Goal: Task Accomplishment & Management: Complete application form

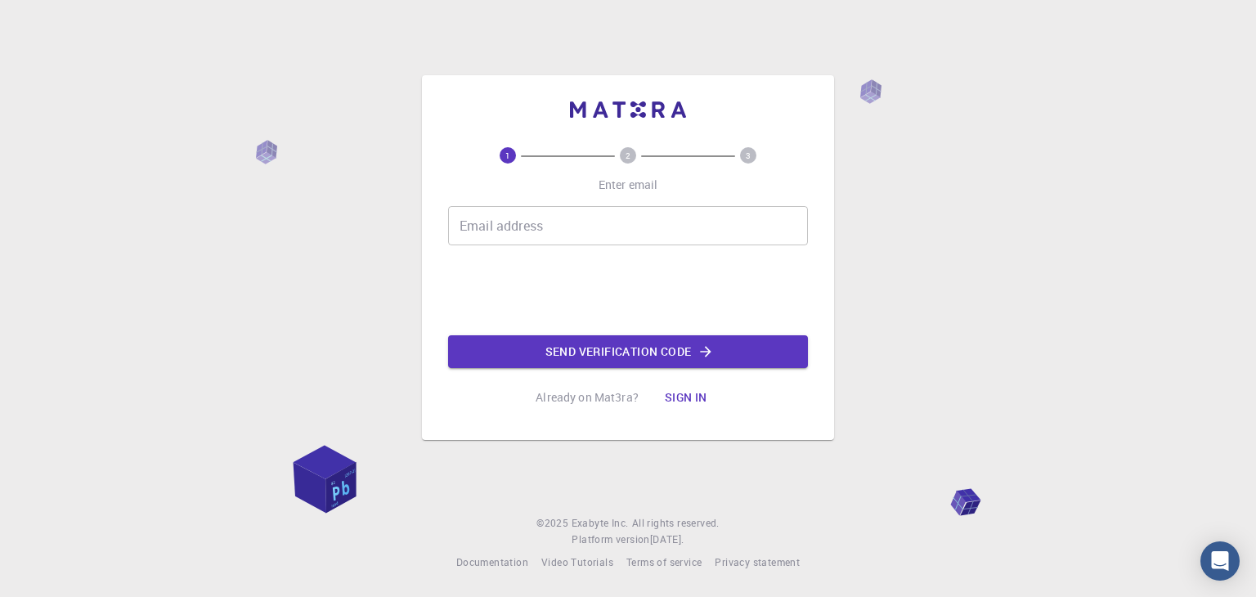
click at [568, 232] on input "Email address" at bounding box center [628, 225] width 360 height 39
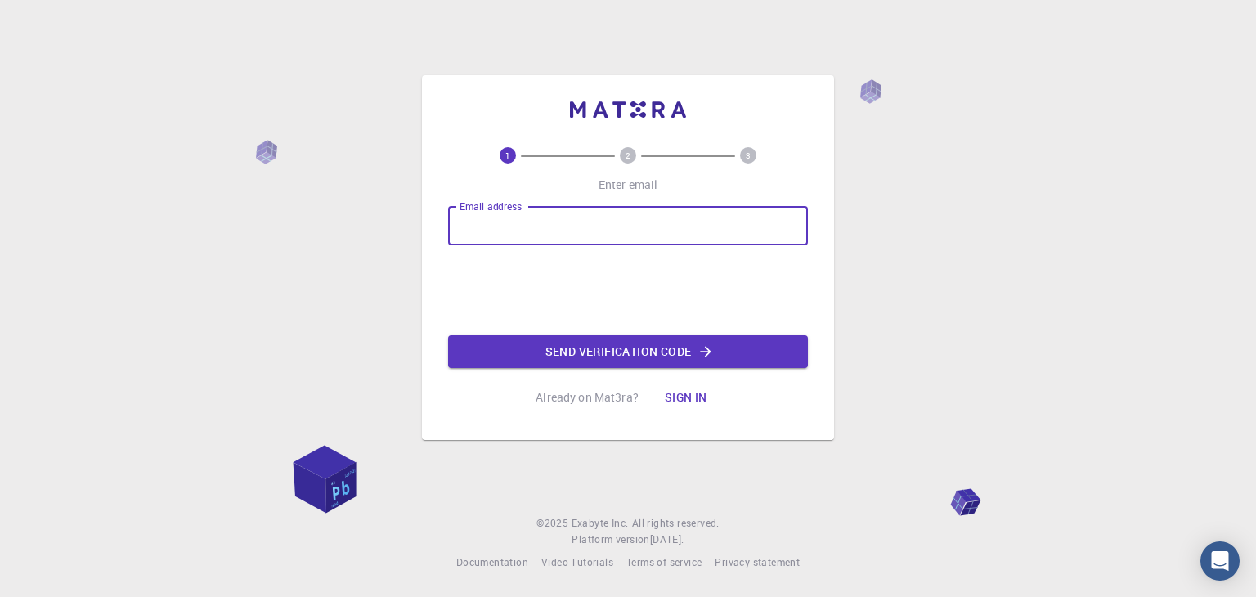
type input "ajitvnkt04@gmail.com"
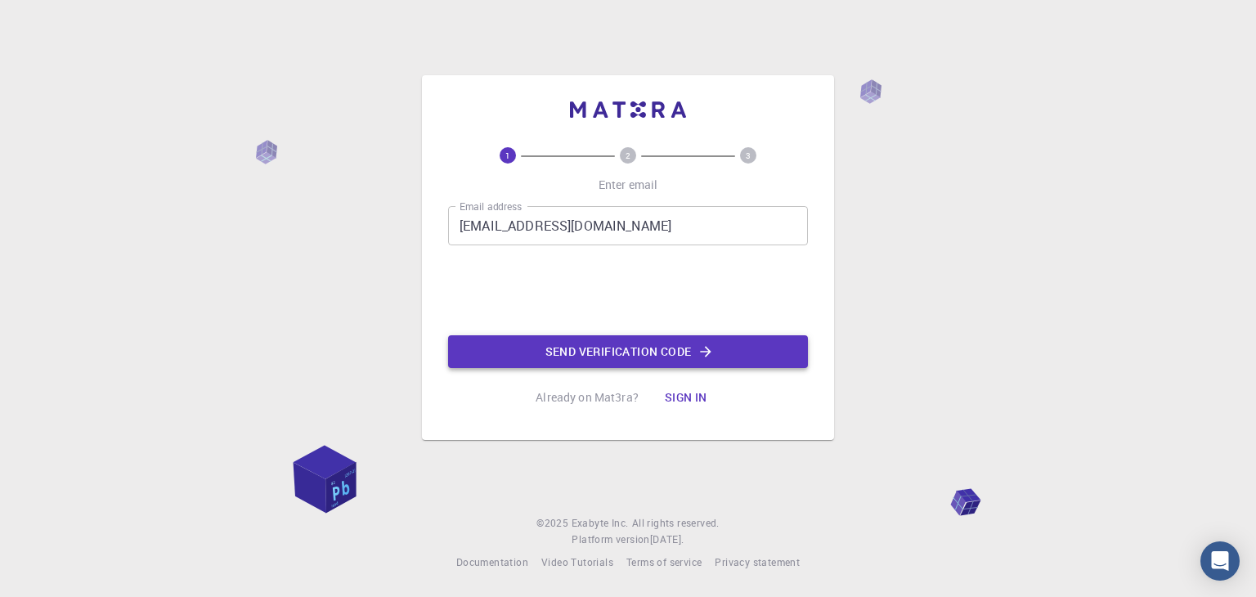
click at [705, 356] on icon "button" at bounding box center [705, 351] width 16 height 16
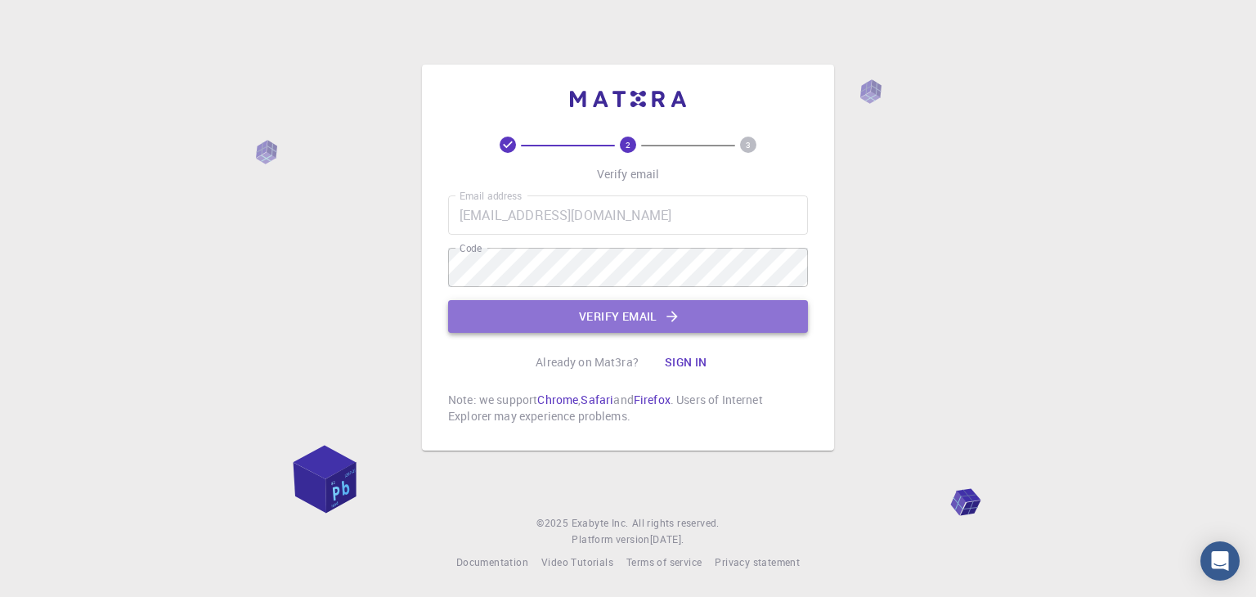
click at [660, 321] on button "Verify email" at bounding box center [628, 316] width 360 height 33
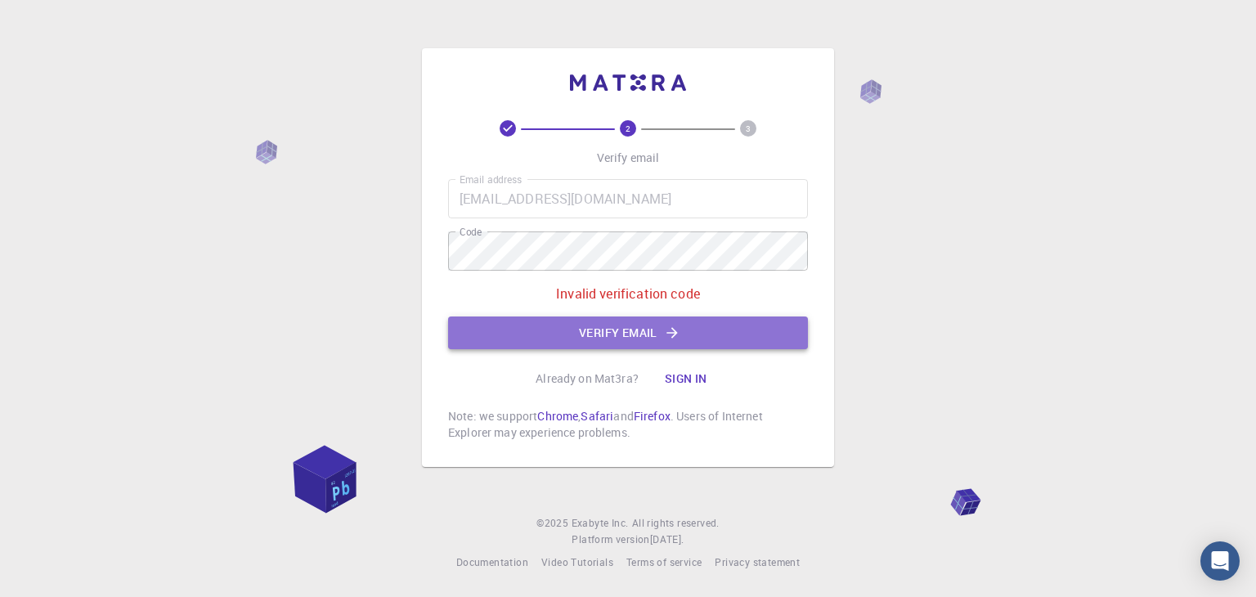
click at [666, 338] on icon "button" at bounding box center [672, 333] width 16 height 16
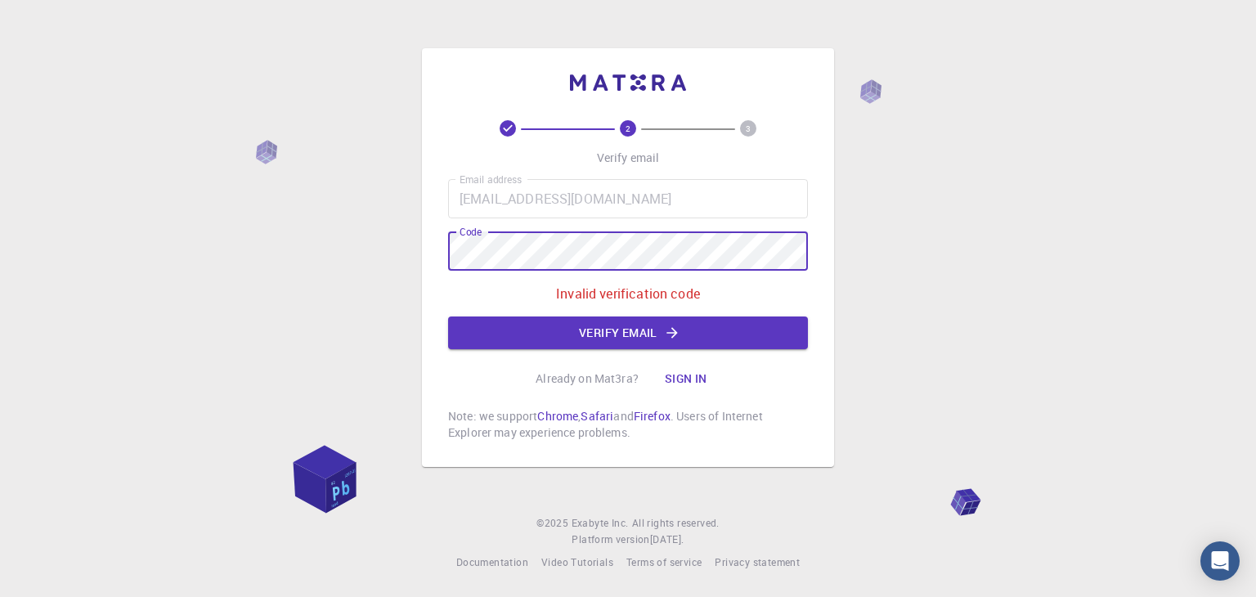
click at [425, 249] on div "2 3 Verify email Email address ajitvnkt04@gmail.com Email address Code Code Inv…" at bounding box center [628, 257] width 412 height 419
click at [696, 326] on button "Verify email" at bounding box center [628, 332] width 360 height 33
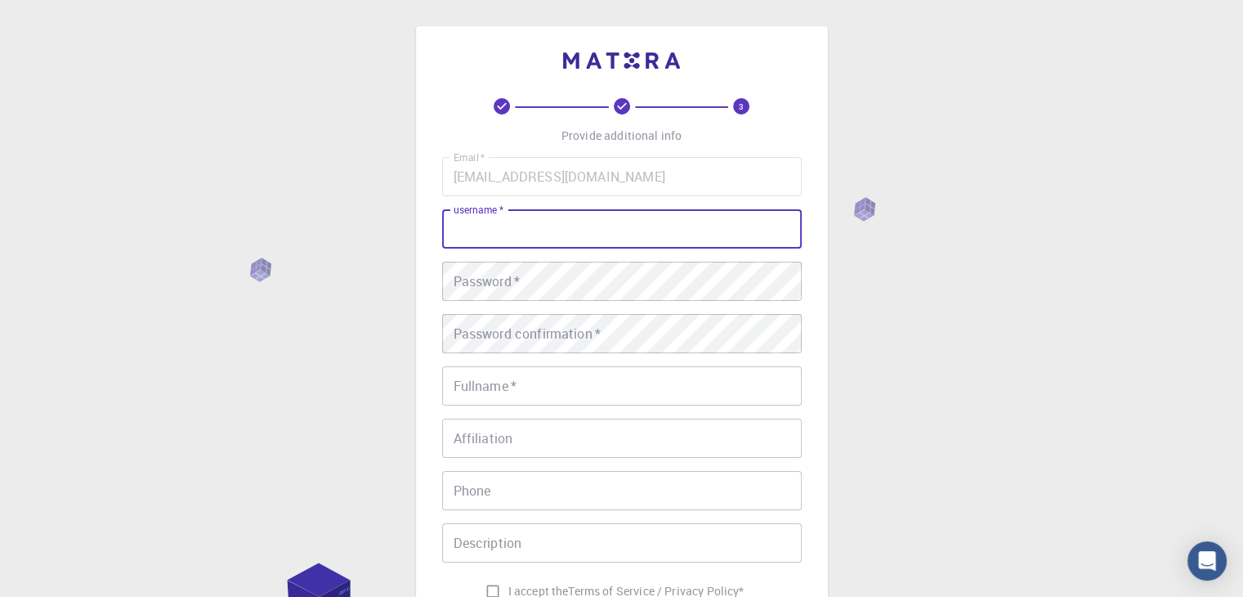
click at [536, 223] on input "username   *" at bounding box center [622, 228] width 360 height 39
type input "ajit"
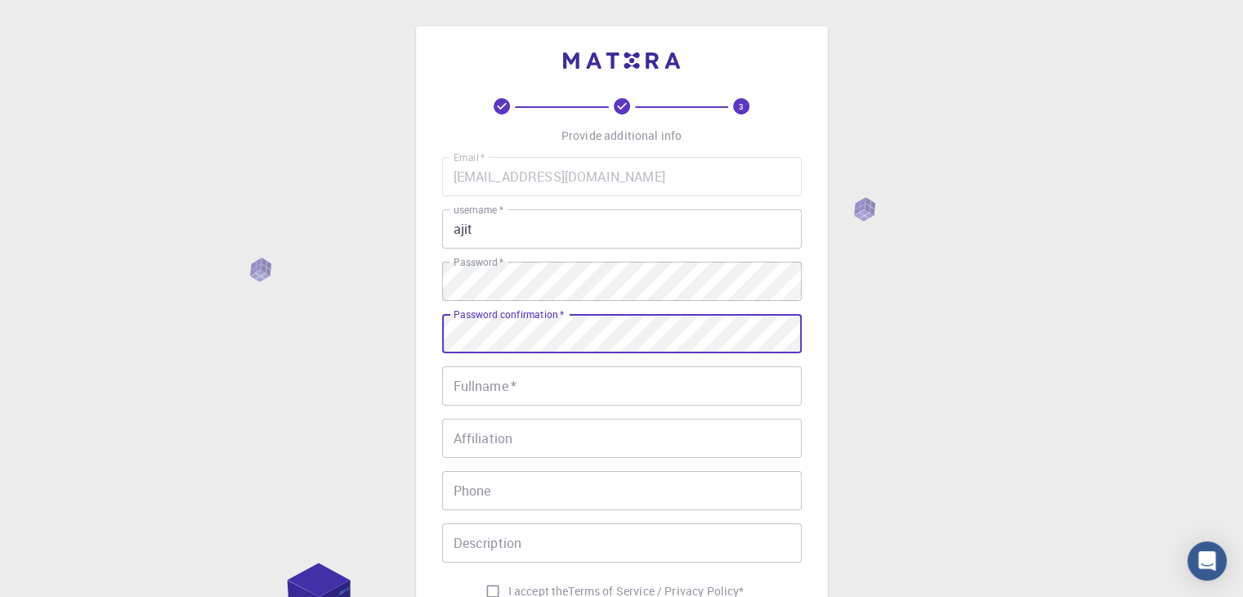
click at [507, 384] on input "Fullname   *" at bounding box center [622, 385] width 360 height 39
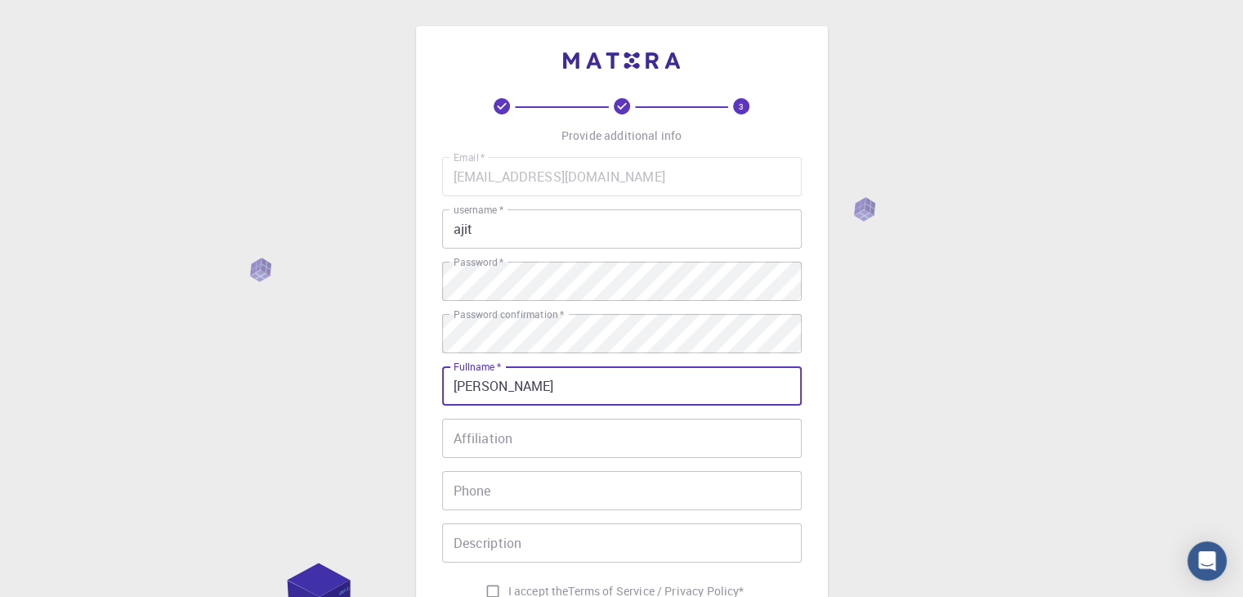
type input "Ajit venkat"
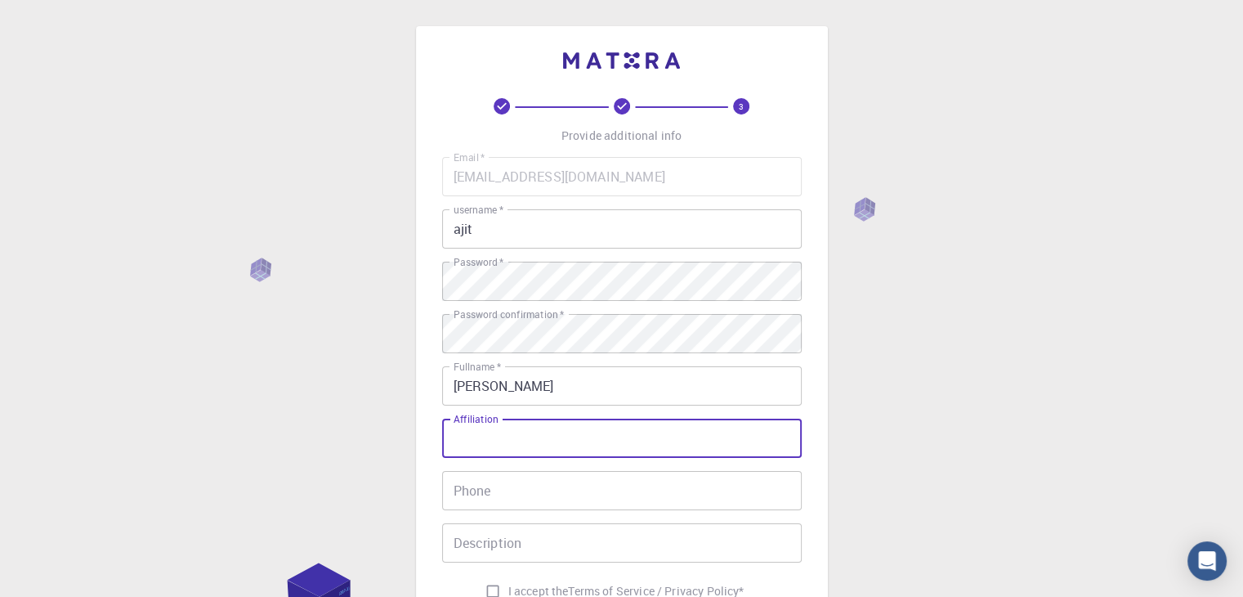
click at [500, 441] on input "Affiliation" at bounding box center [622, 438] width 360 height 39
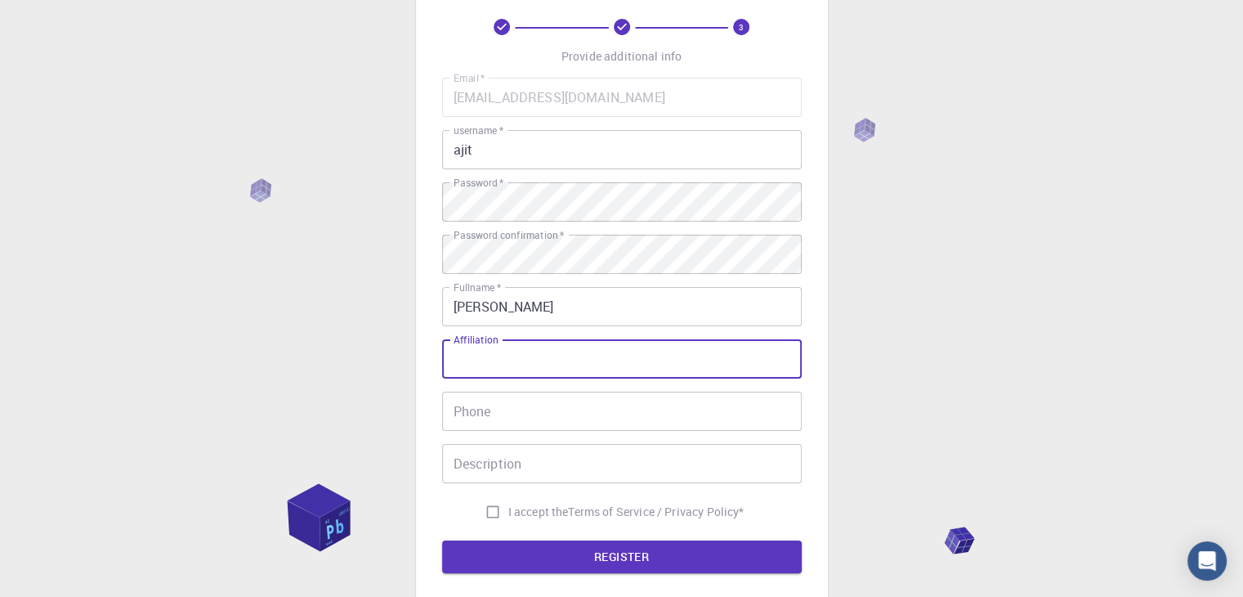
scroll to position [82, 0]
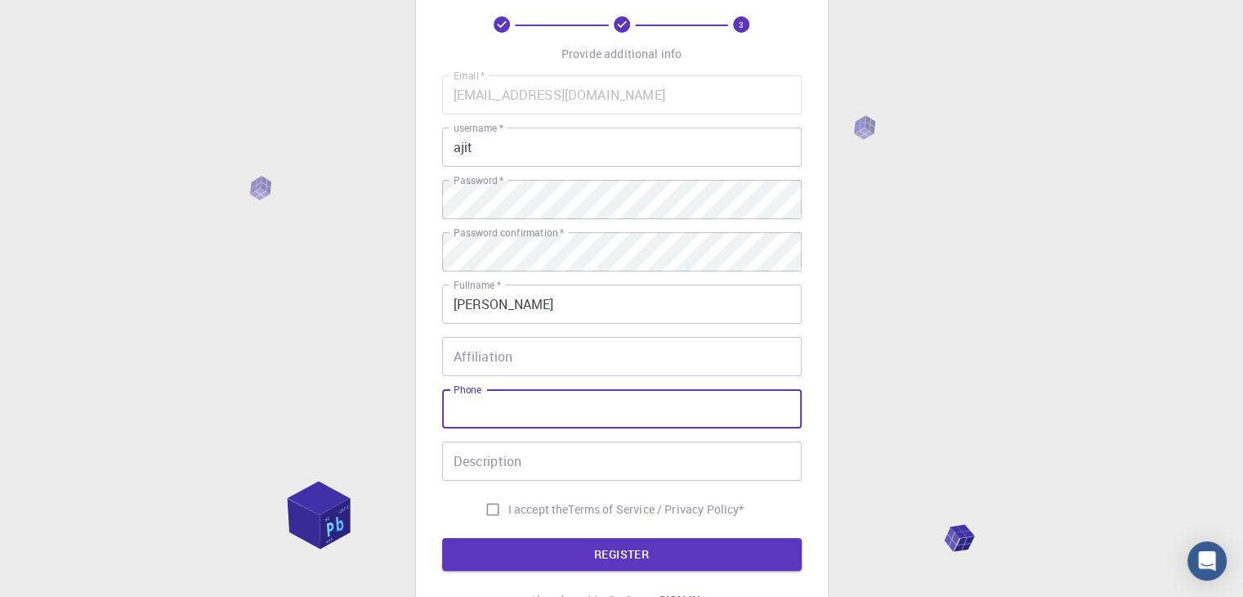
click at [501, 419] on input "Phone" at bounding box center [622, 408] width 360 height 39
click at [463, 410] on input "09514391442" at bounding box center [622, 408] width 360 height 39
type input "9514391442"
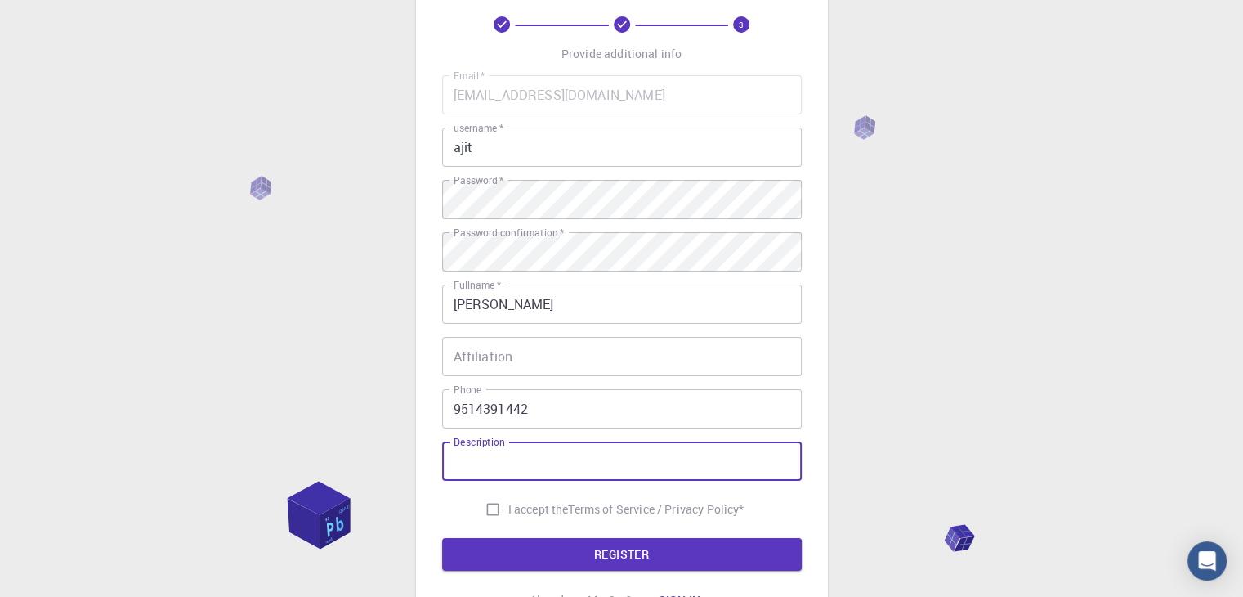
click at [480, 477] on input "Description" at bounding box center [622, 460] width 360 height 39
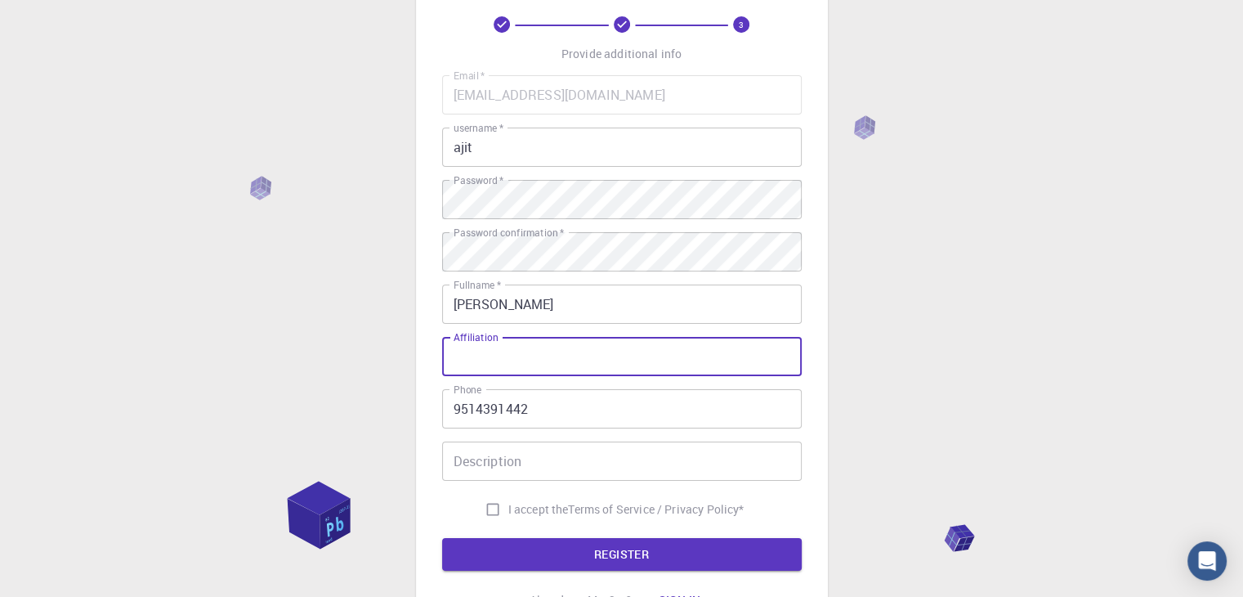
click at [502, 345] on input "Affiliation" at bounding box center [622, 356] width 360 height 39
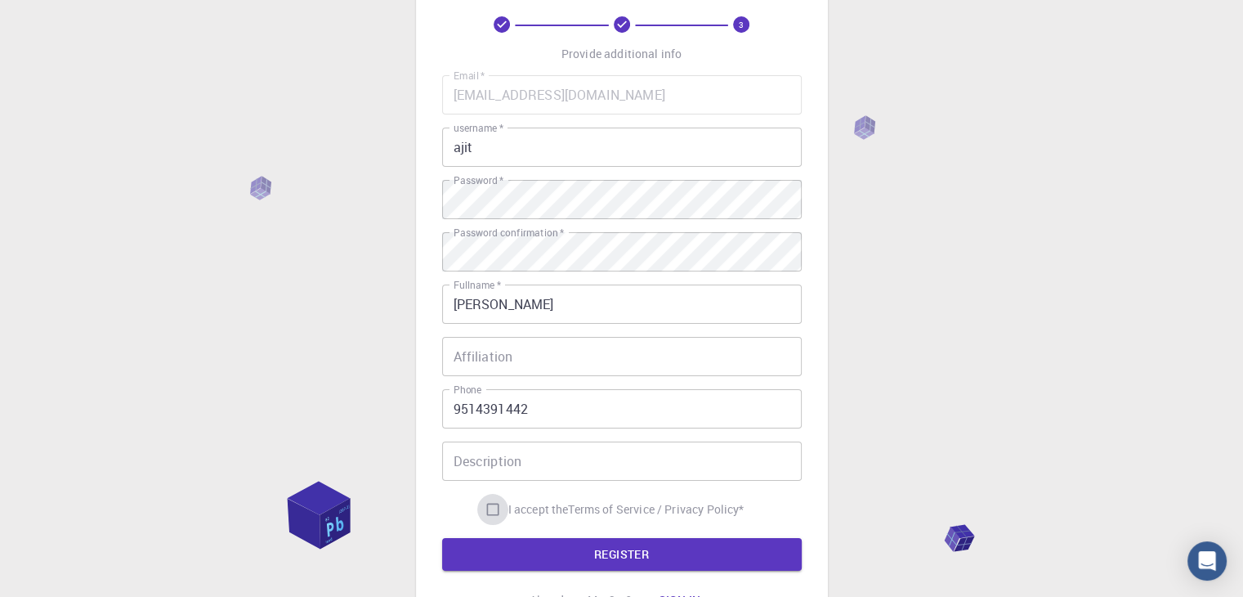
click at [494, 509] on input "I accept the Terms of Service / Privacy Policy *" at bounding box center [492, 509] width 31 height 31
checkbox input "true"
click at [651, 560] on button "REGISTER" at bounding box center [622, 554] width 360 height 33
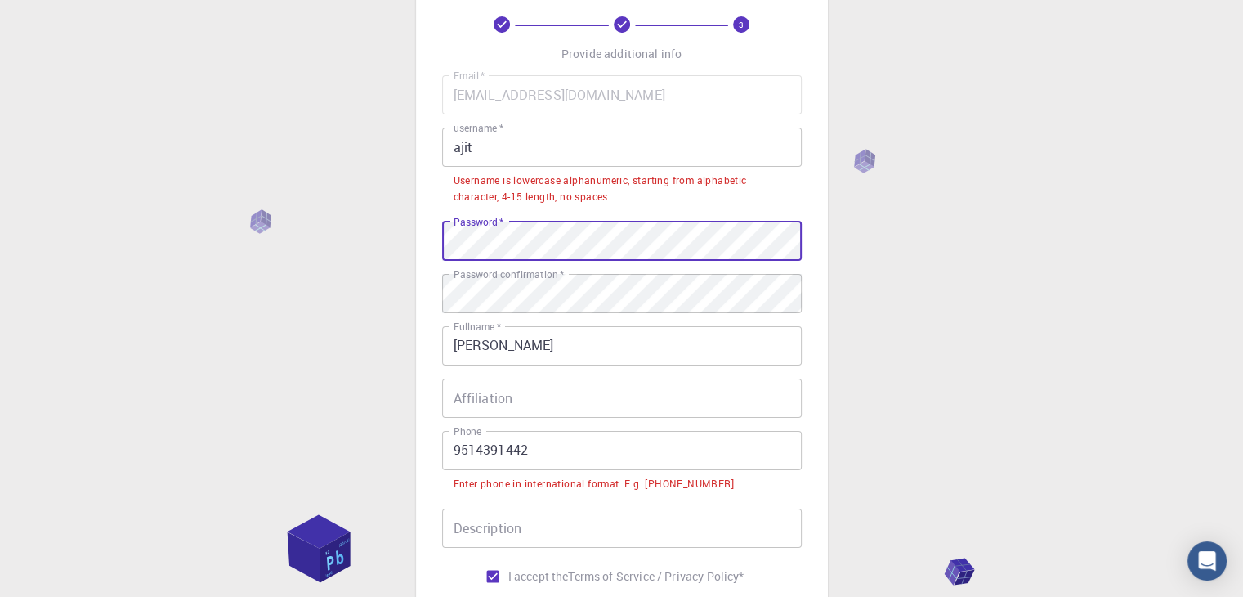
click at [400, 240] on div "3 Provide additional info Email   * ajitvnkt04@gmail.com Email   * username   *…" at bounding box center [621, 367] width 1243 height 898
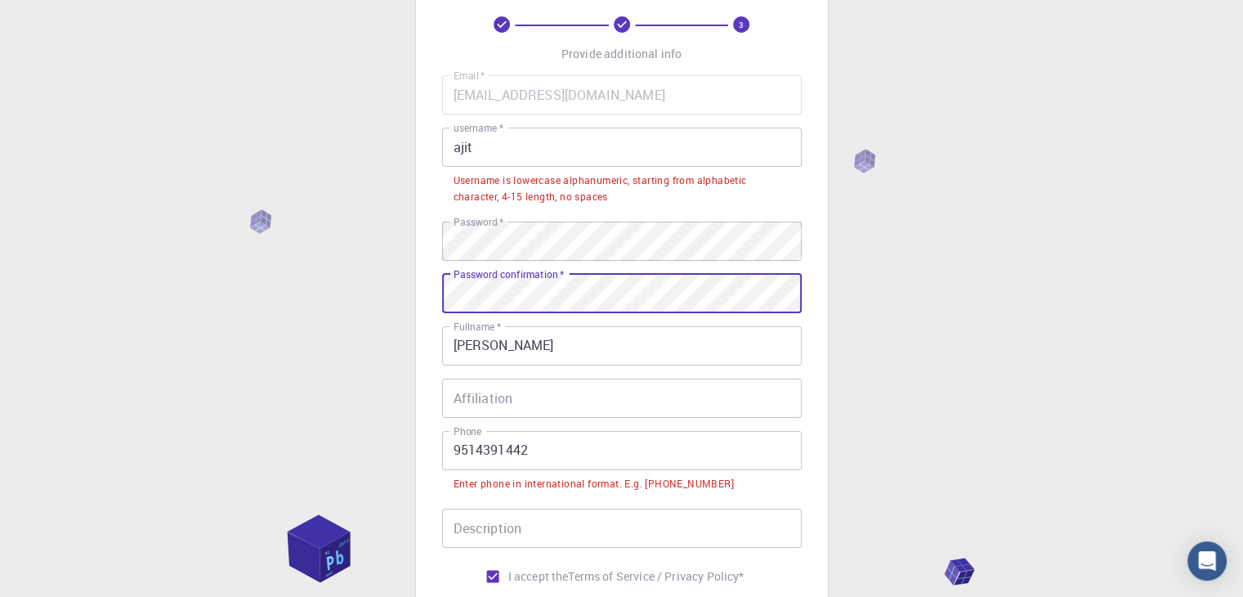
click at [432, 295] on div "3 Provide additional info Email   * ajitvnkt04@gmail.com Email   * username   *…" at bounding box center [622, 326] width 412 height 765
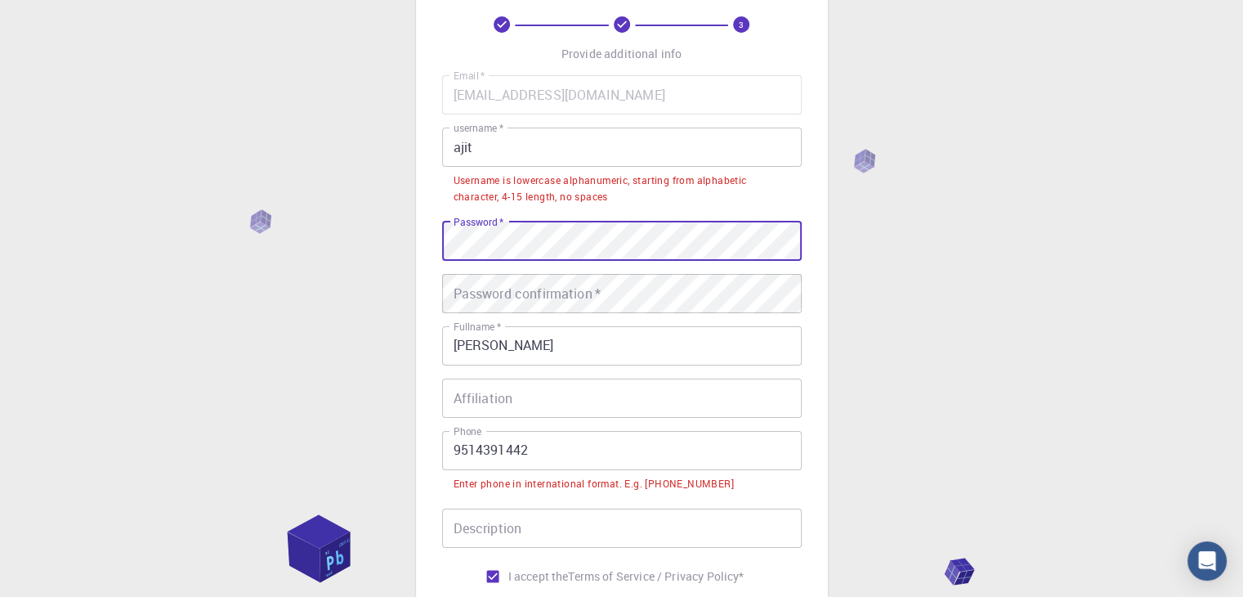
click at [351, 234] on div "3 Provide additional info Email   * ajitvnkt04@gmail.com Email   * username   *…" at bounding box center [621, 367] width 1243 height 898
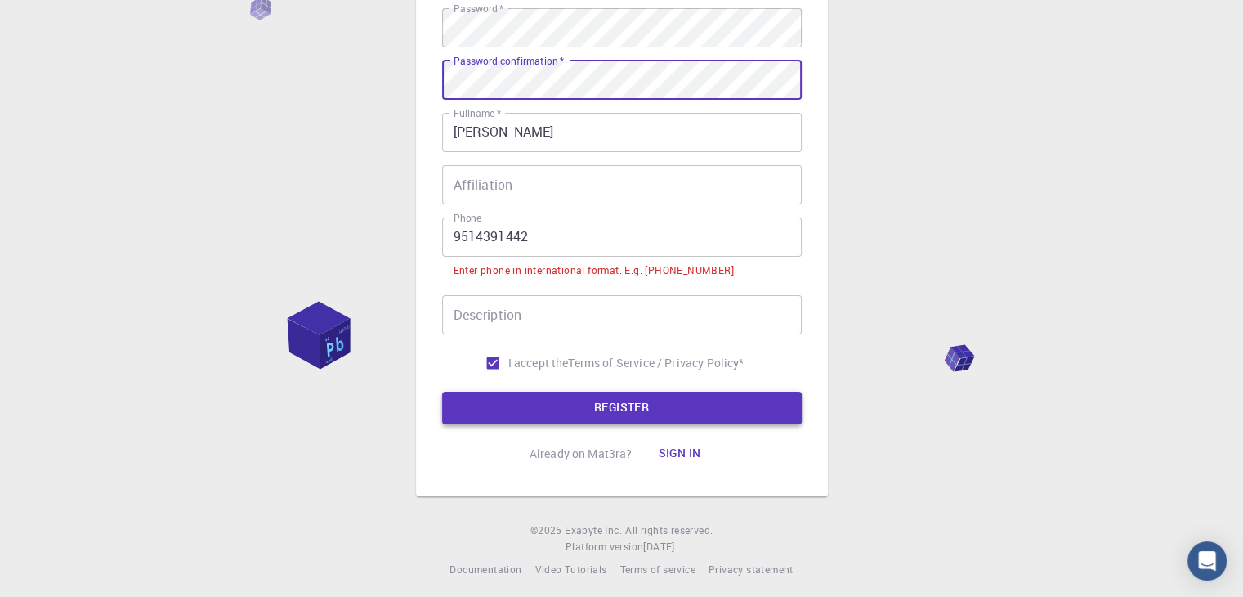
scroll to position [302, 0]
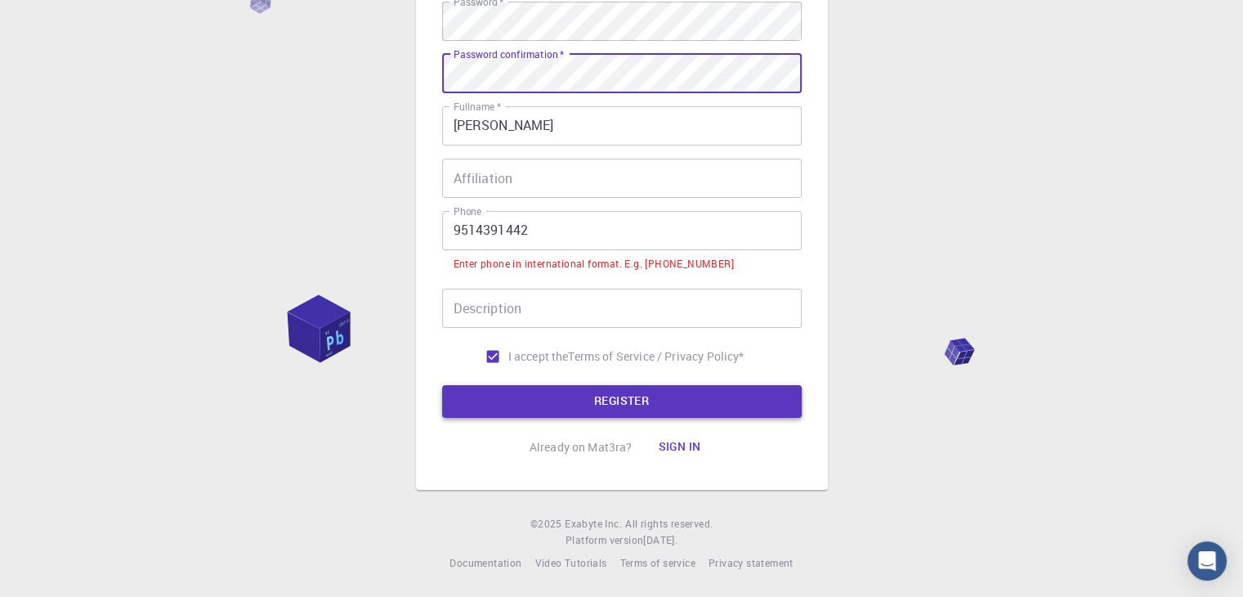
click at [674, 396] on button "REGISTER" at bounding box center [622, 401] width 360 height 33
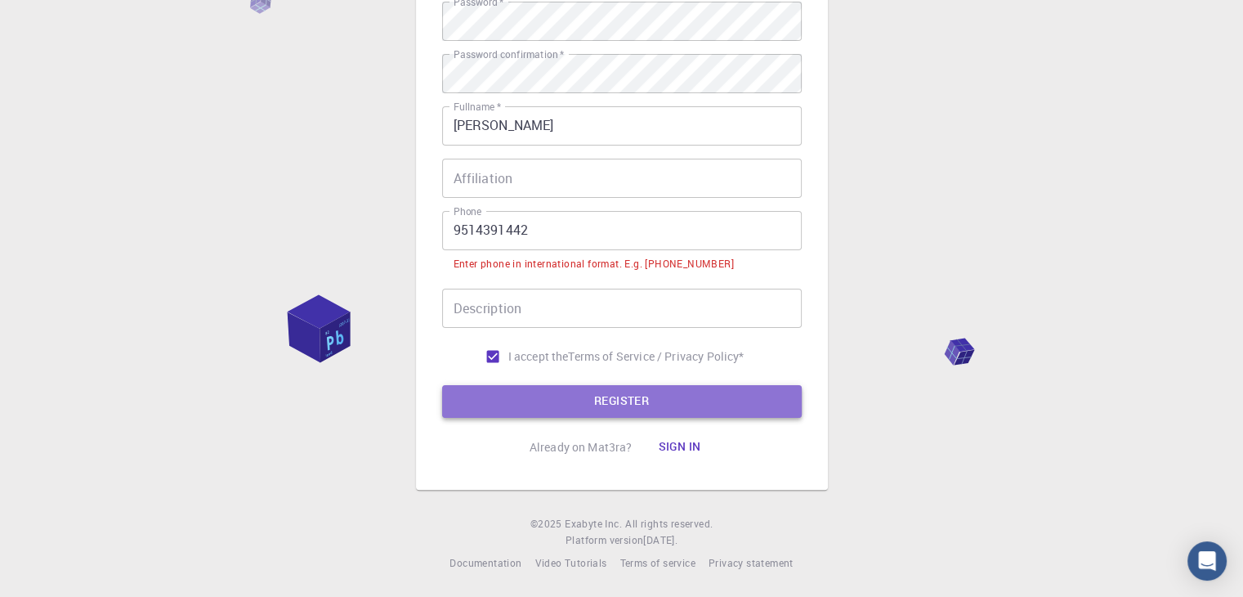
click at [669, 410] on button "REGISTER" at bounding box center [622, 401] width 360 height 33
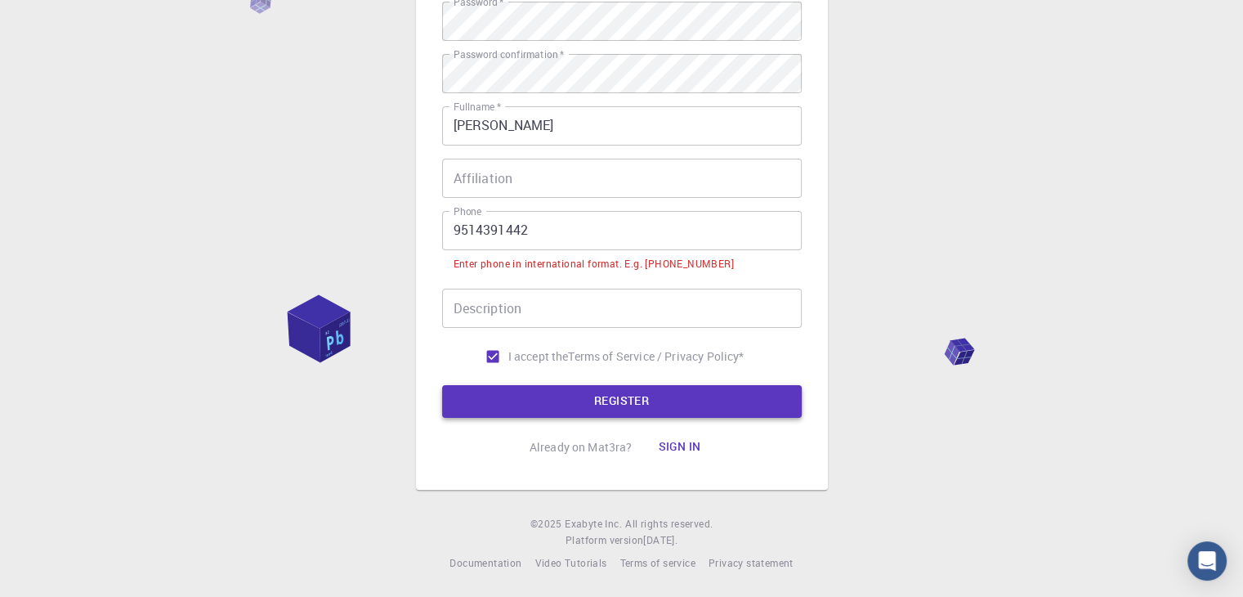
scroll to position [0, 0]
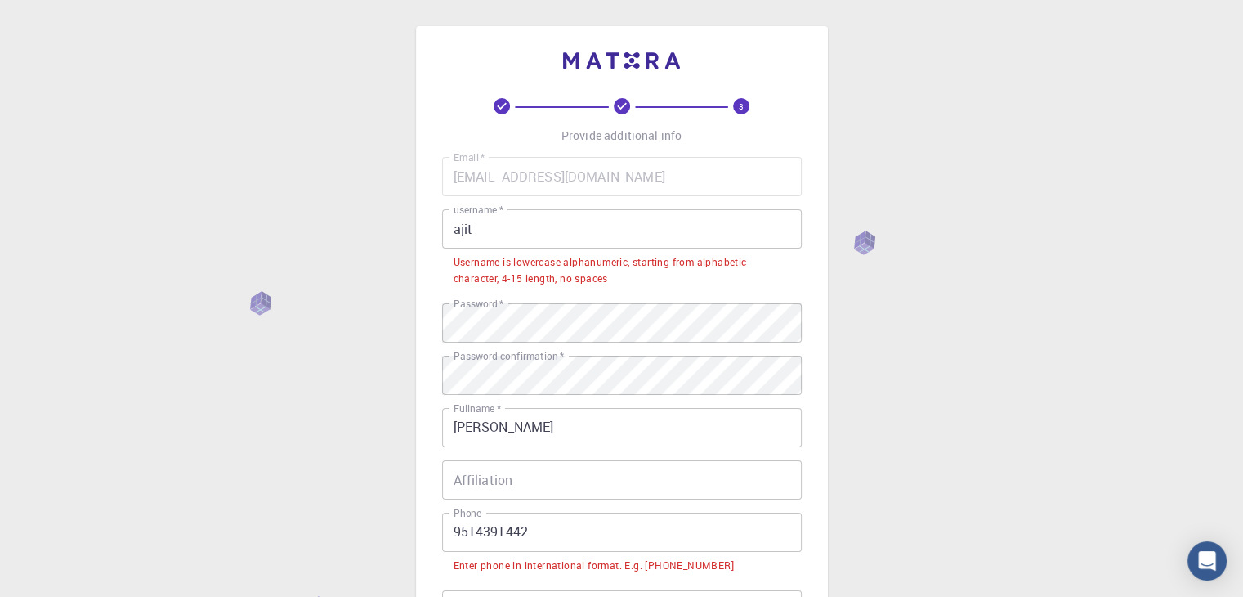
click at [811, 130] on div "3 Provide additional info Email   * ajitvnkt04@gmail.com Email   * username   *…" at bounding box center [622, 408] width 412 height 765
click at [811, 278] on div "3 Provide additional info Email   * ajitvnkt04@gmail.com Email   * username   *…" at bounding box center [622, 408] width 412 height 765
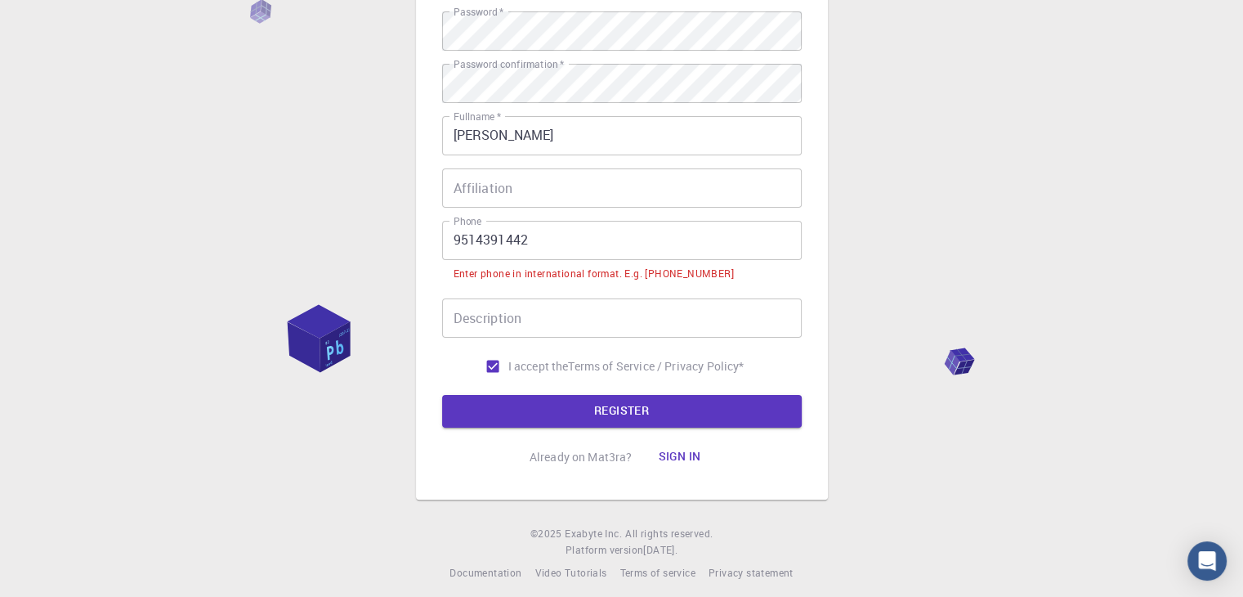
scroll to position [302, 0]
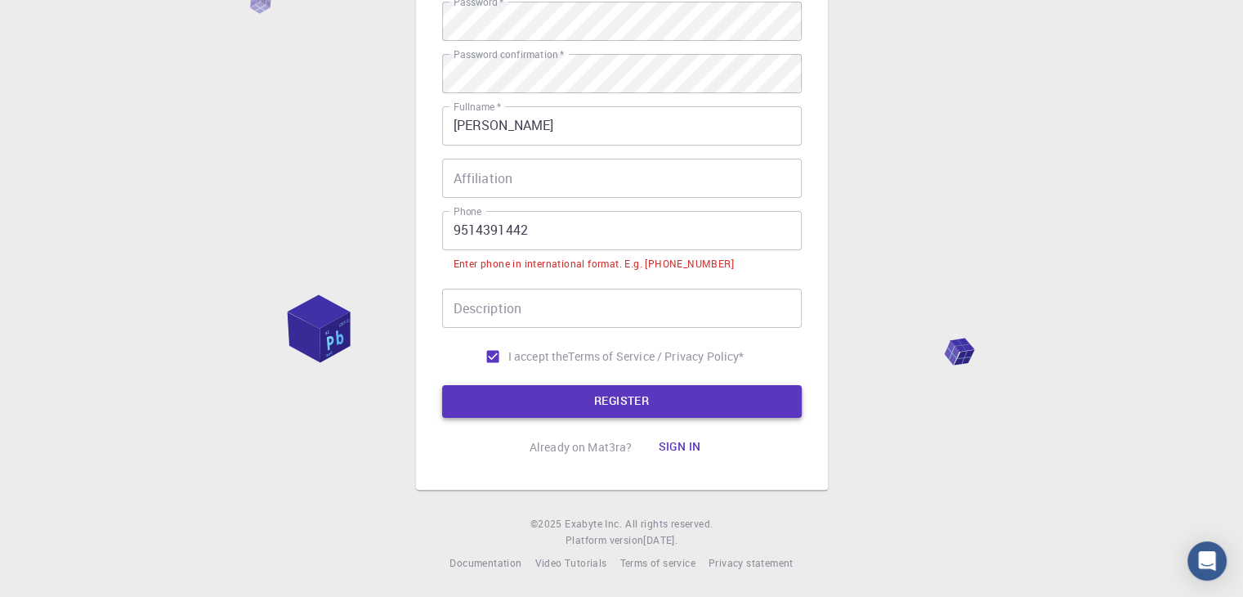
click at [643, 407] on button "REGISTER" at bounding box center [622, 401] width 360 height 33
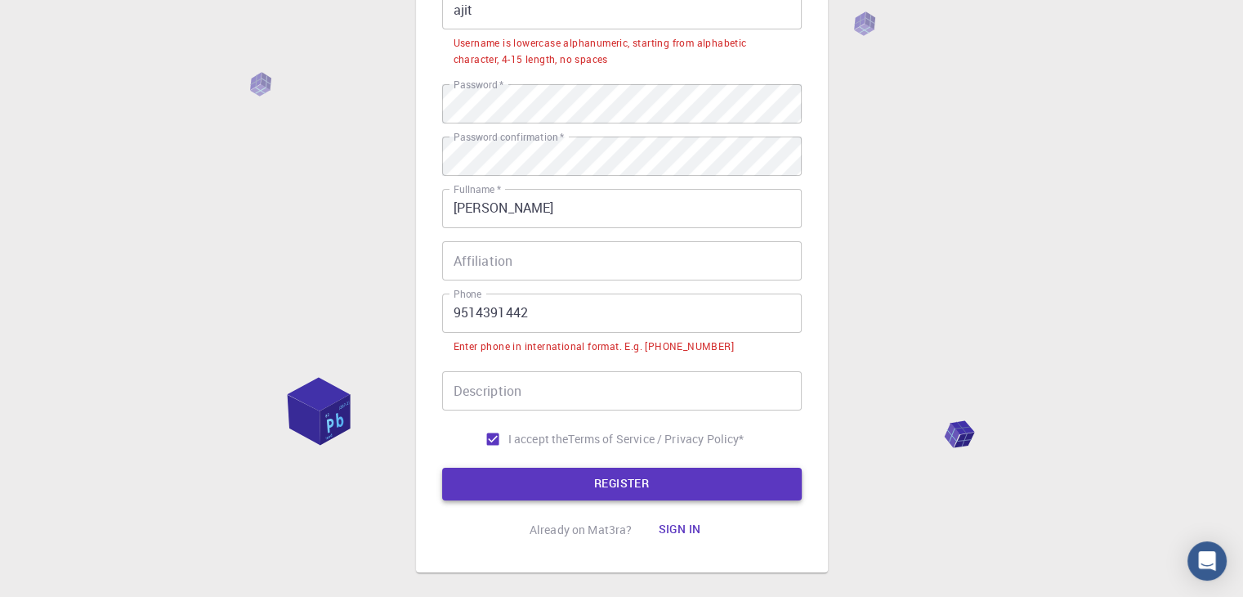
scroll to position [220, 0]
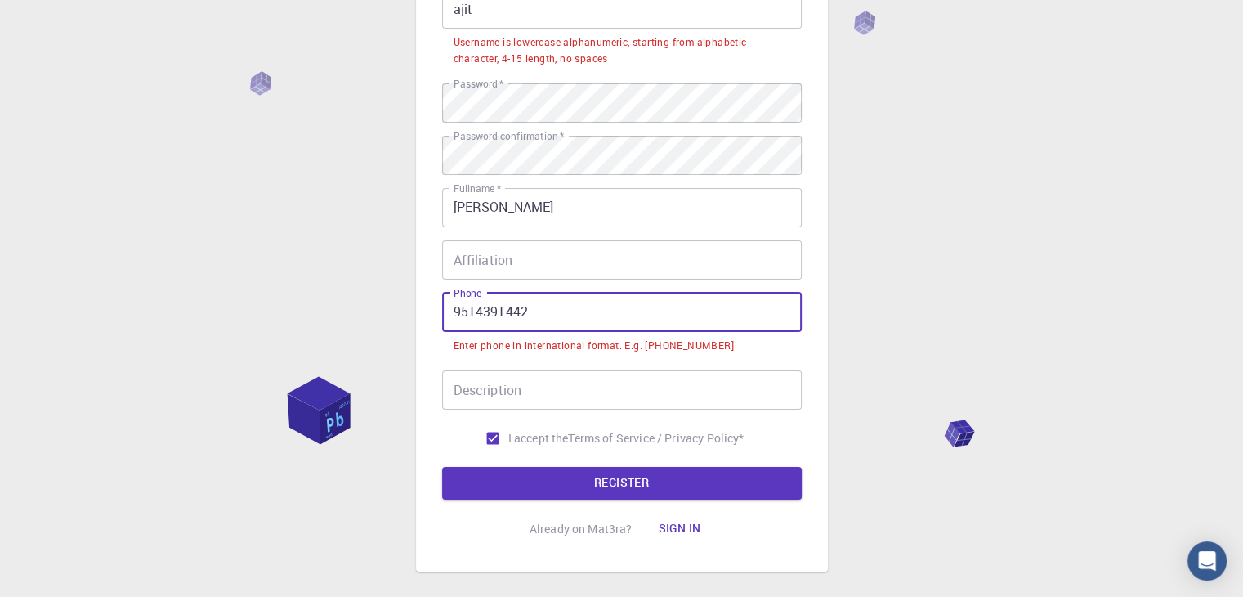
click at [454, 312] on input "9514391442" at bounding box center [622, 312] width 360 height 39
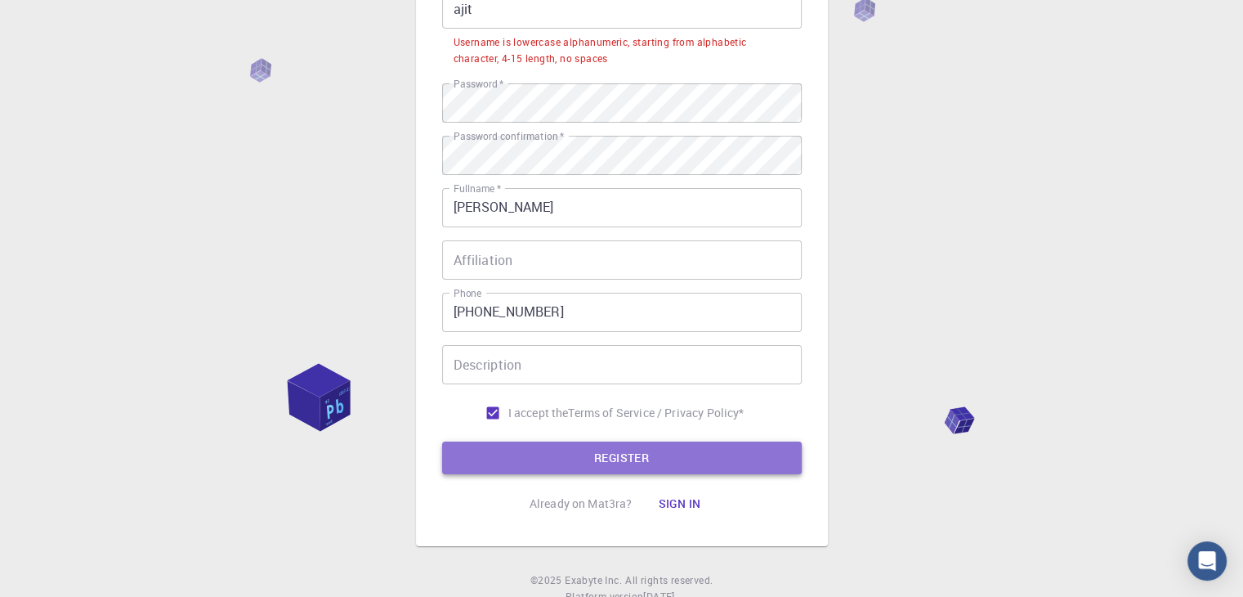
click at [669, 455] on button "REGISTER" at bounding box center [622, 457] width 360 height 33
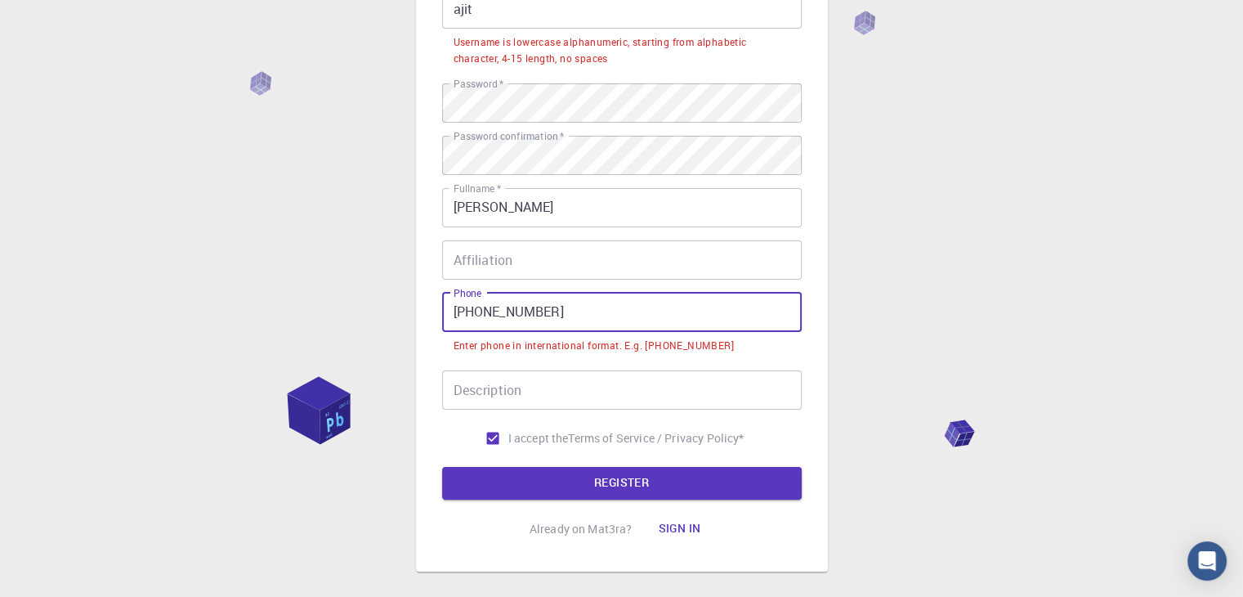
click at [477, 311] on input "+91-9514391442" at bounding box center [622, 312] width 360 height 39
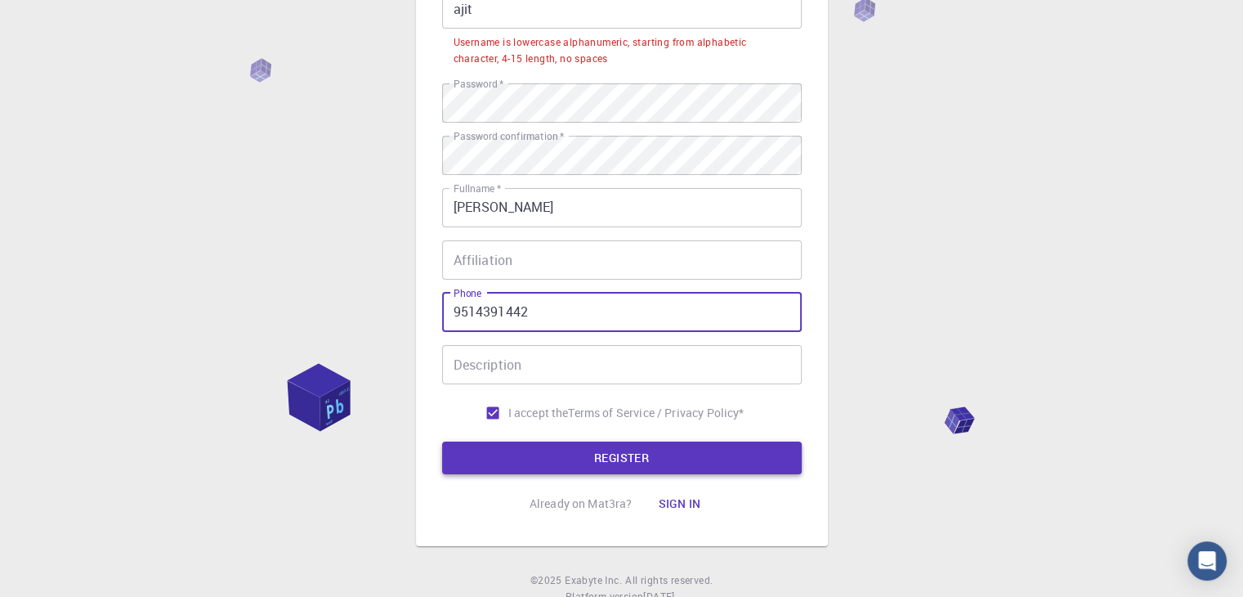
click at [616, 472] on button "REGISTER" at bounding box center [622, 457] width 360 height 33
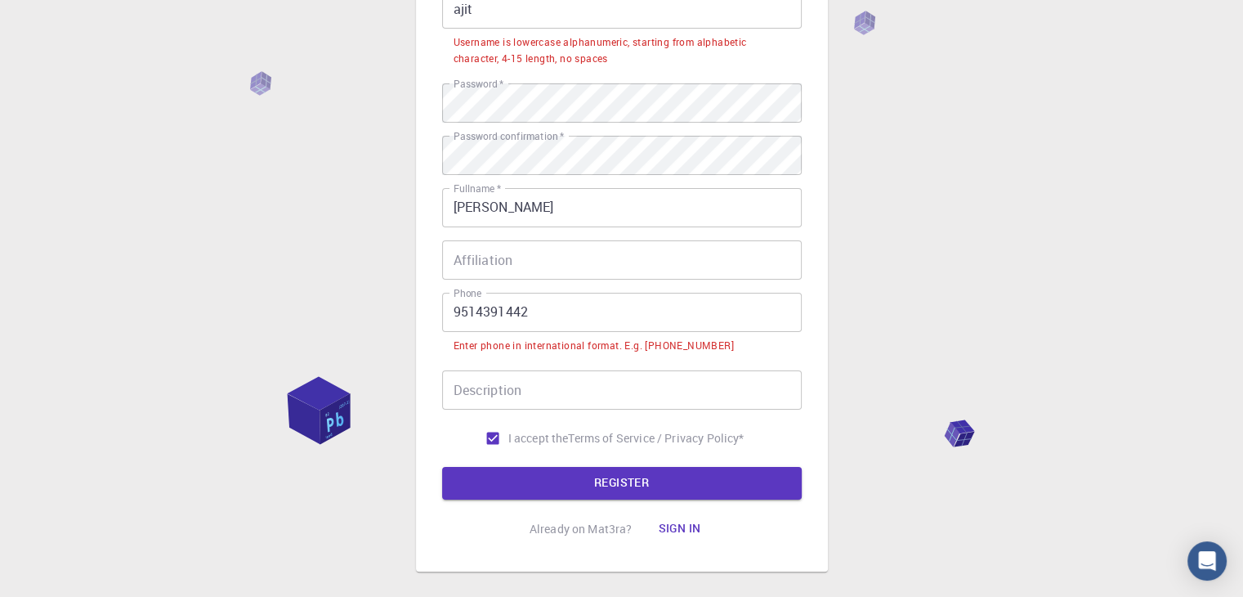
click at [448, 310] on input "9514391442" at bounding box center [622, 312] width 360 height 39
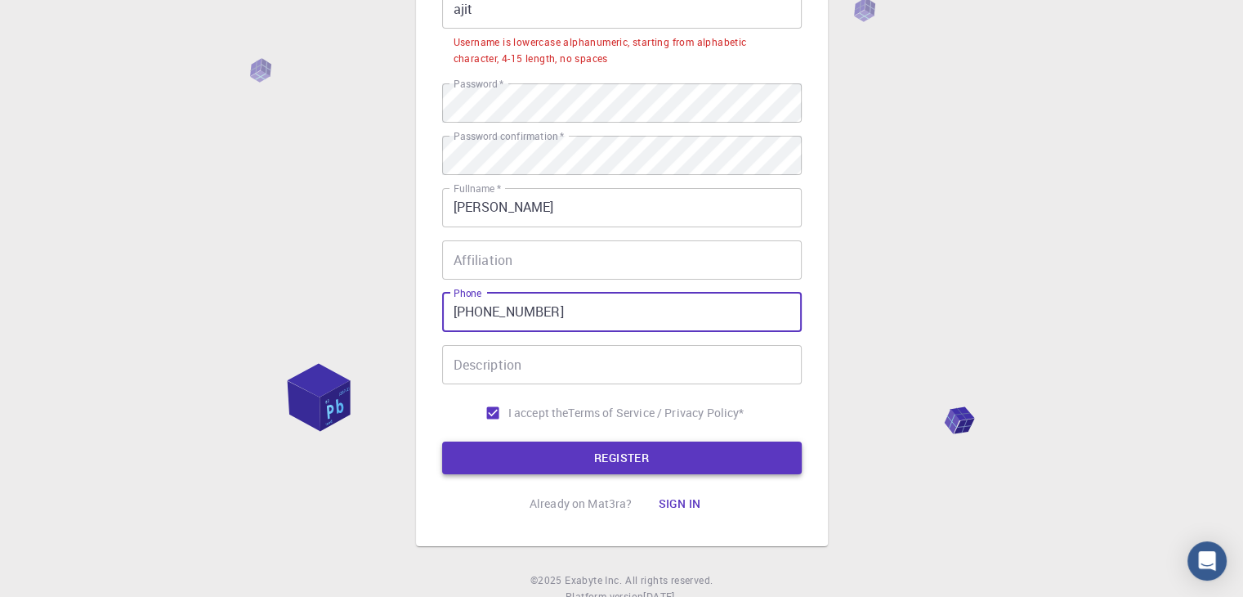
type input "+919514391442"
click at [673, 466] on button "REGISTER" at bounding box center [622, 457] width 360 height 33
click at [646, 459] on button "REGISTER" at bounding box center [622, 457] width 360 height 33
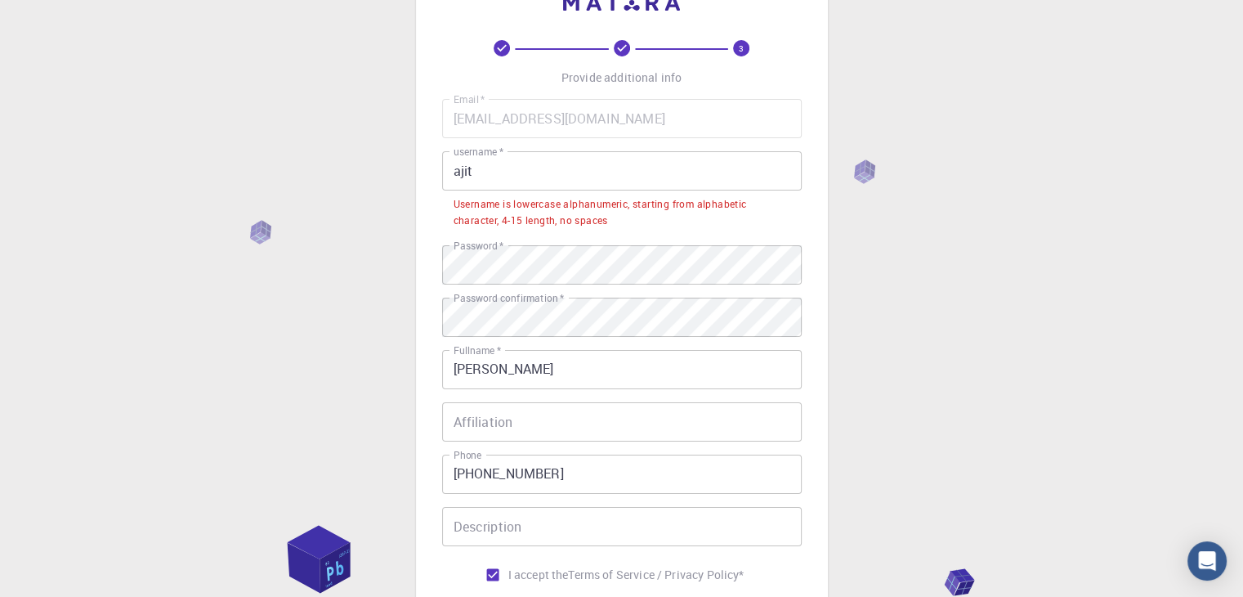
scroll to position [56, 0]
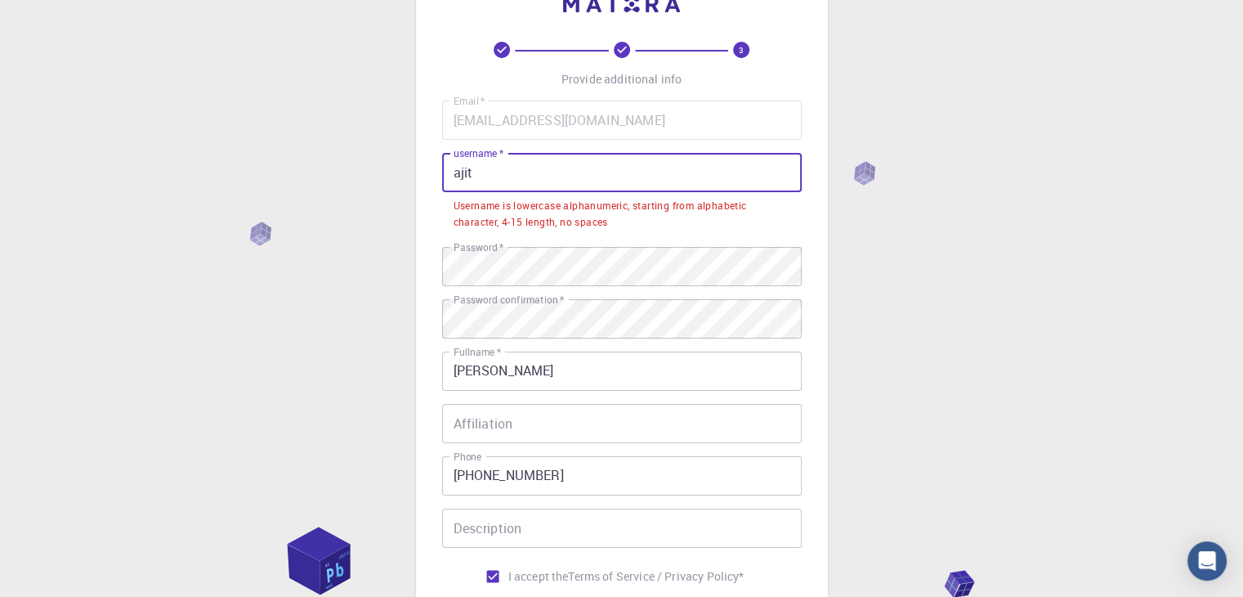
click at [496, 172] on input "ajit" at bounding box center [622, 172] width 360 height 39
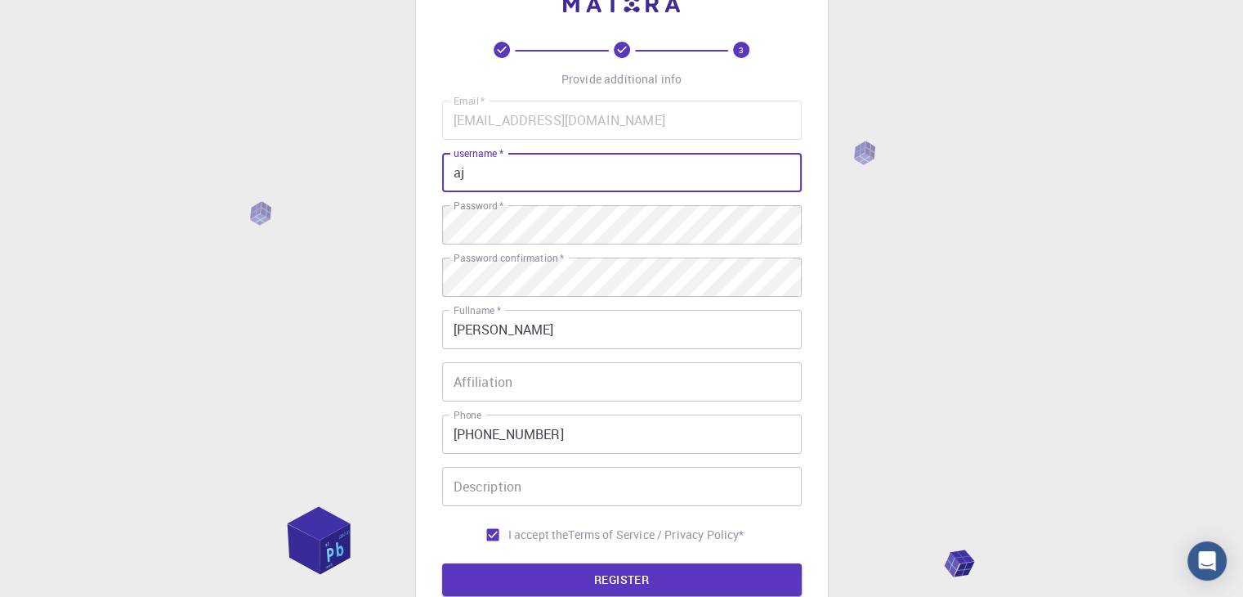
type input "a"
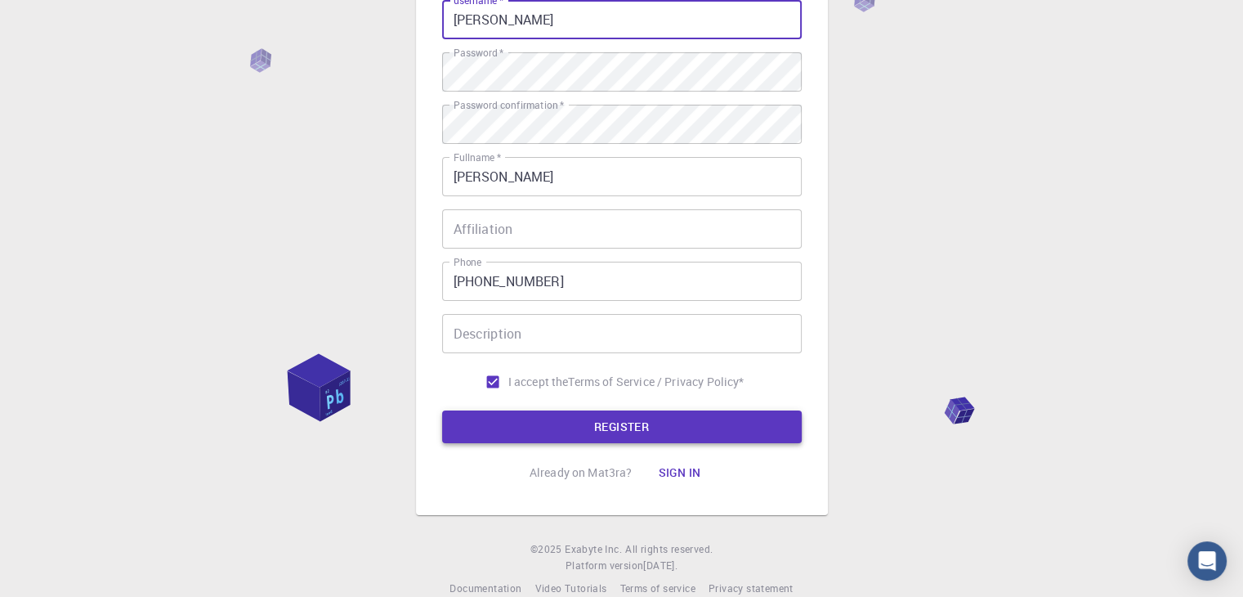
scroll to position [220, 0]
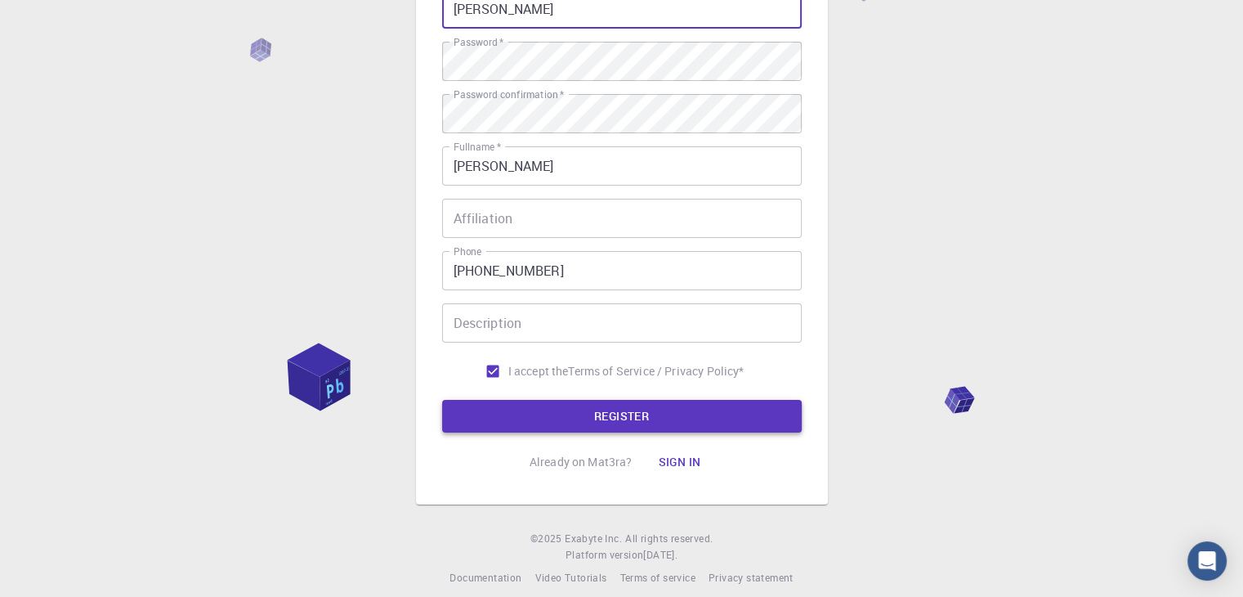
click at [674, 405] on button "REGISTER" at bounding box center [622, 416] width 360 height 33
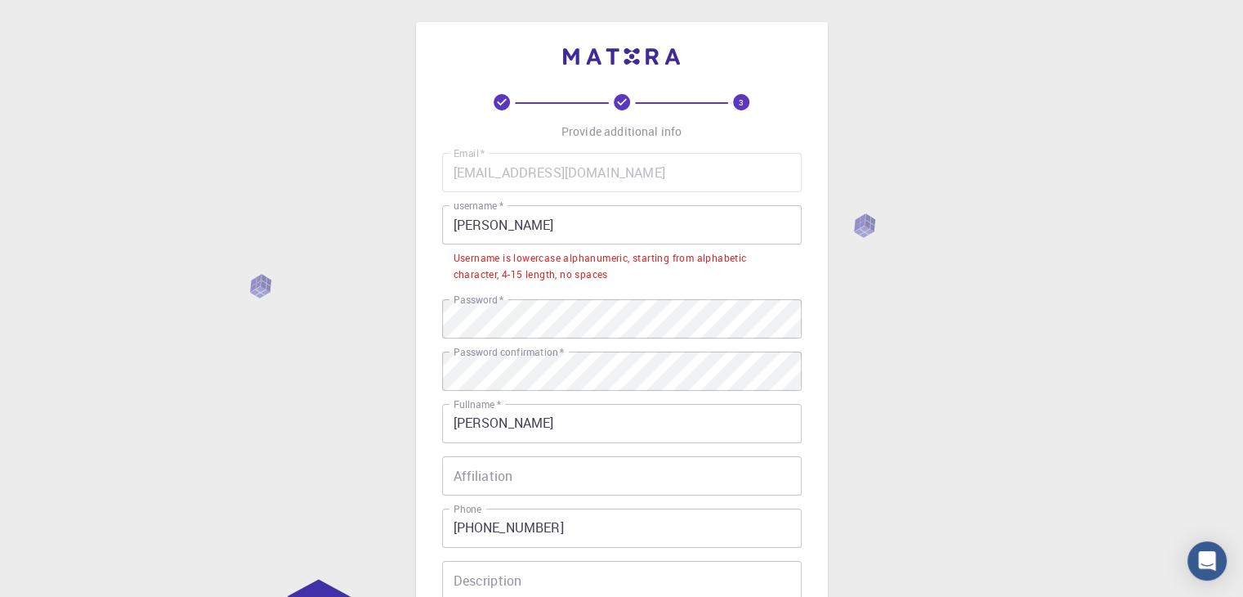
scroll to position [0, 0]
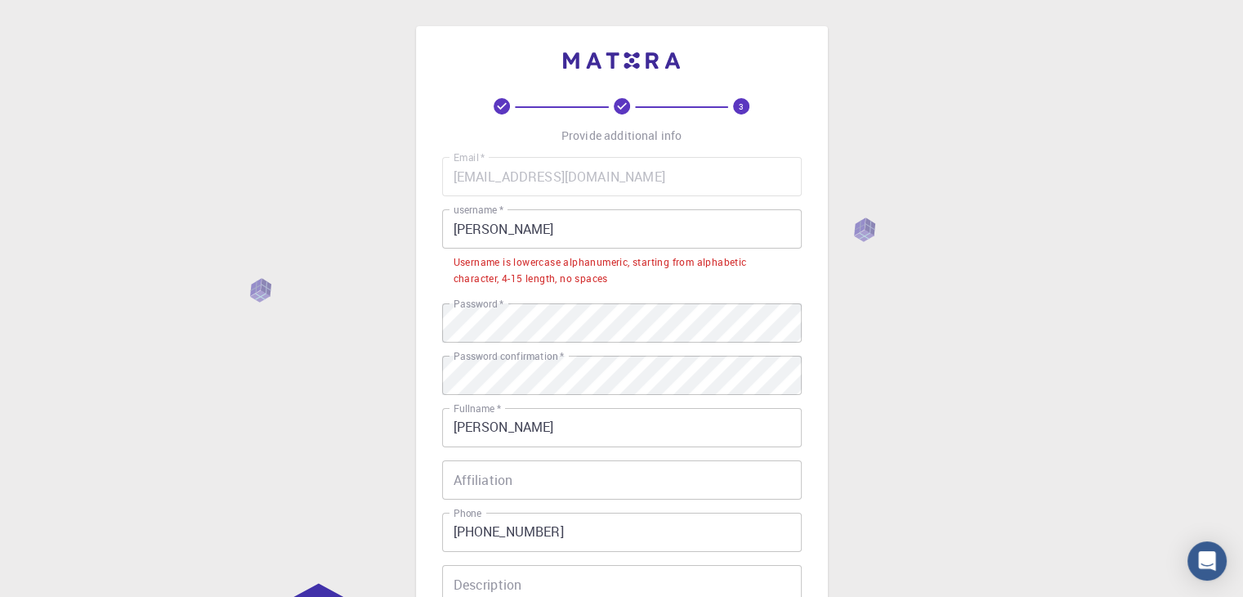
click at [531, 232] on input "Ajit venkat" at bounding box center [622, 228] width 360 height 39
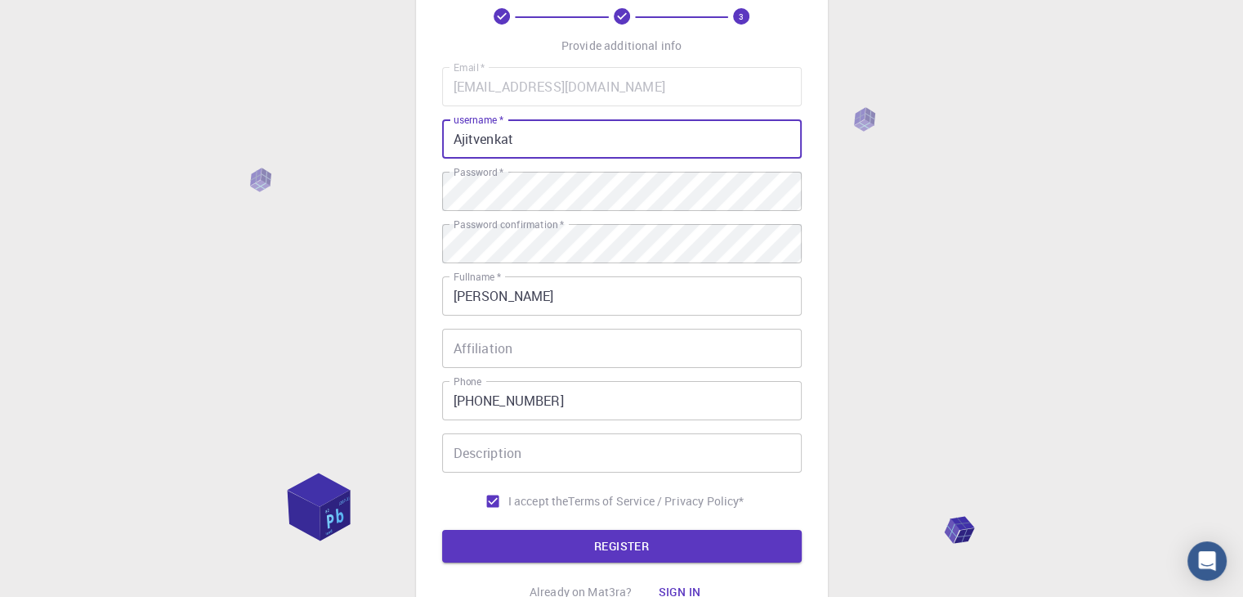
scroll to position [235, 0]
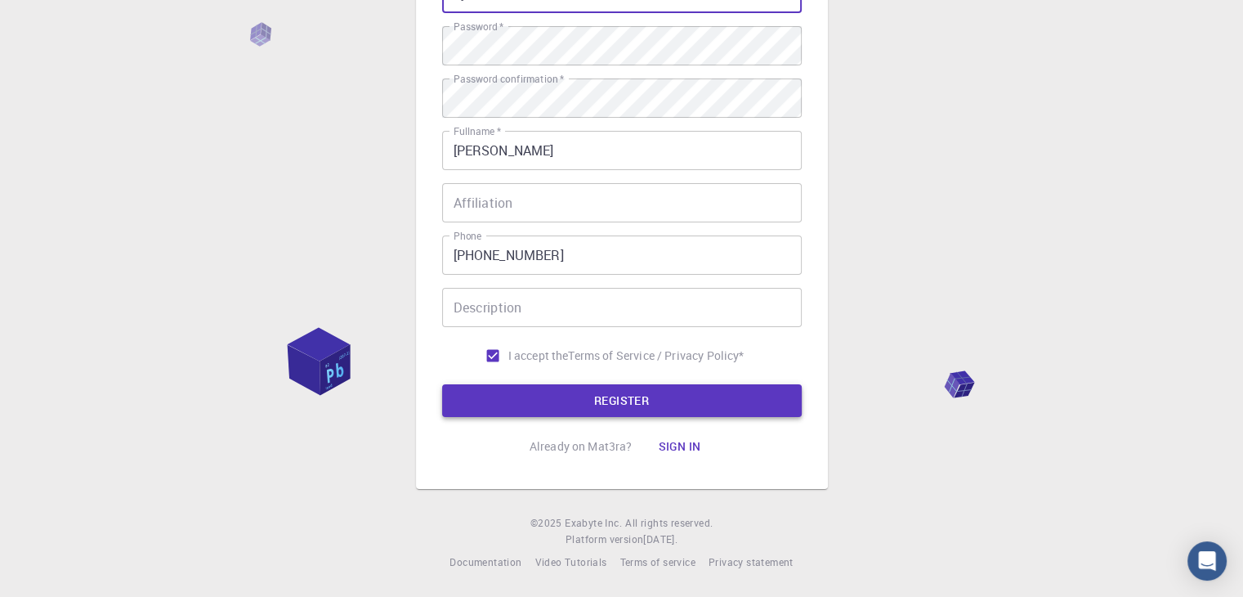
click at [652, 402] on button "REGISTER" at bounding box center [622, 400] width 360 height 33
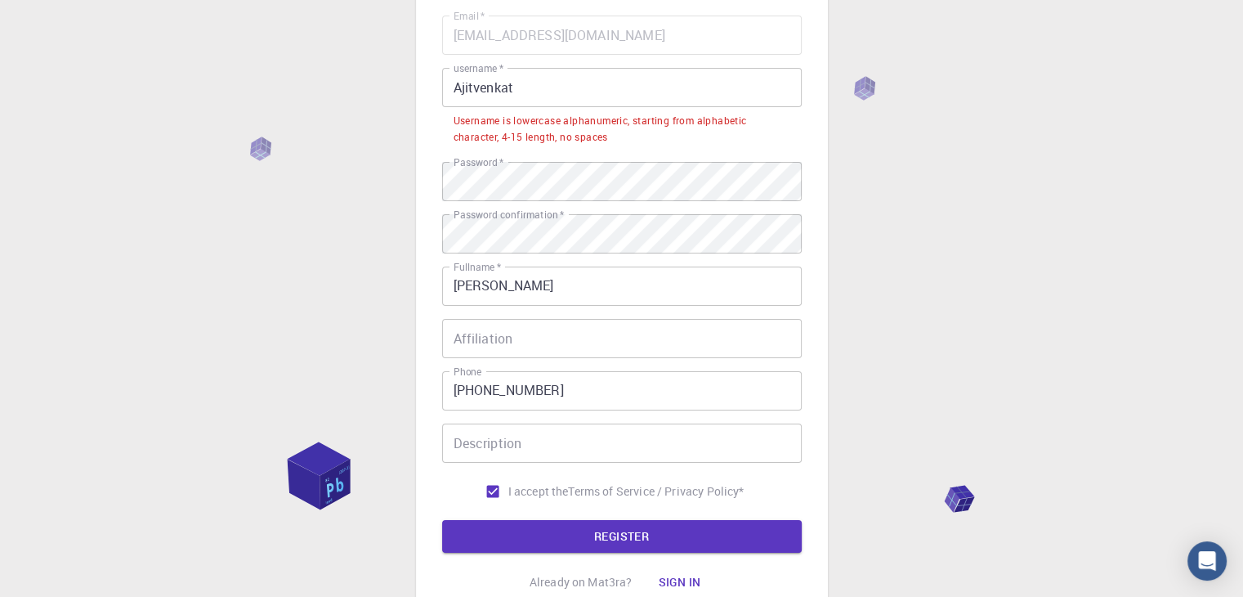
scroll to position [0, 0]
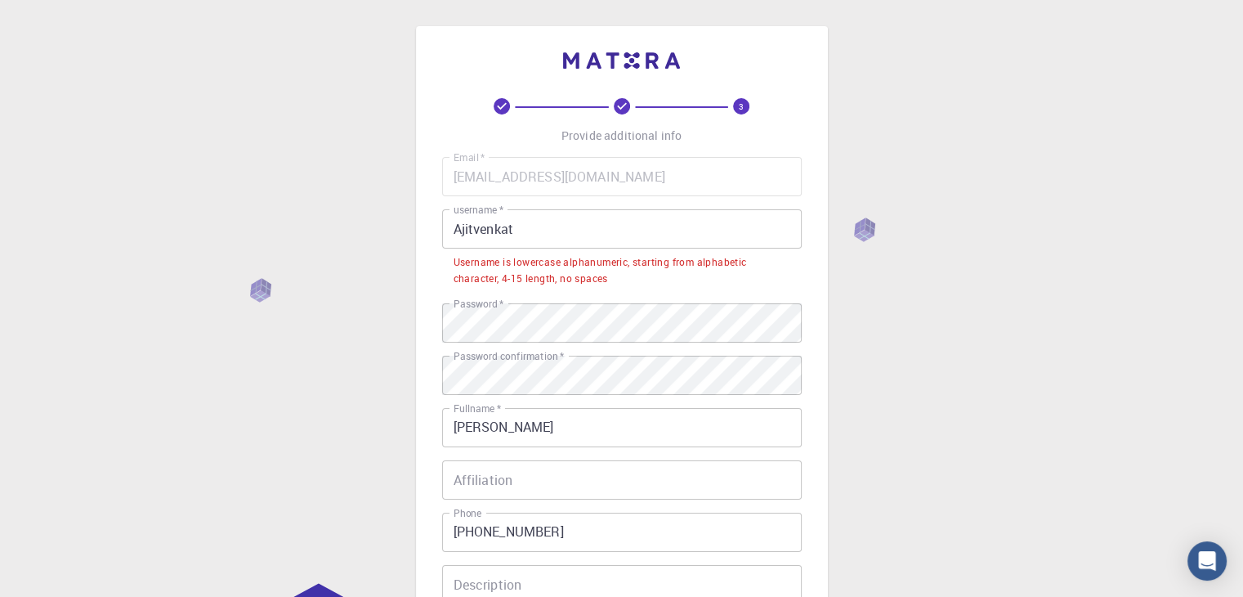
click at [520, 226] on input "Ajitvenkat" at bounding box center [622, 228] width 360 height 39
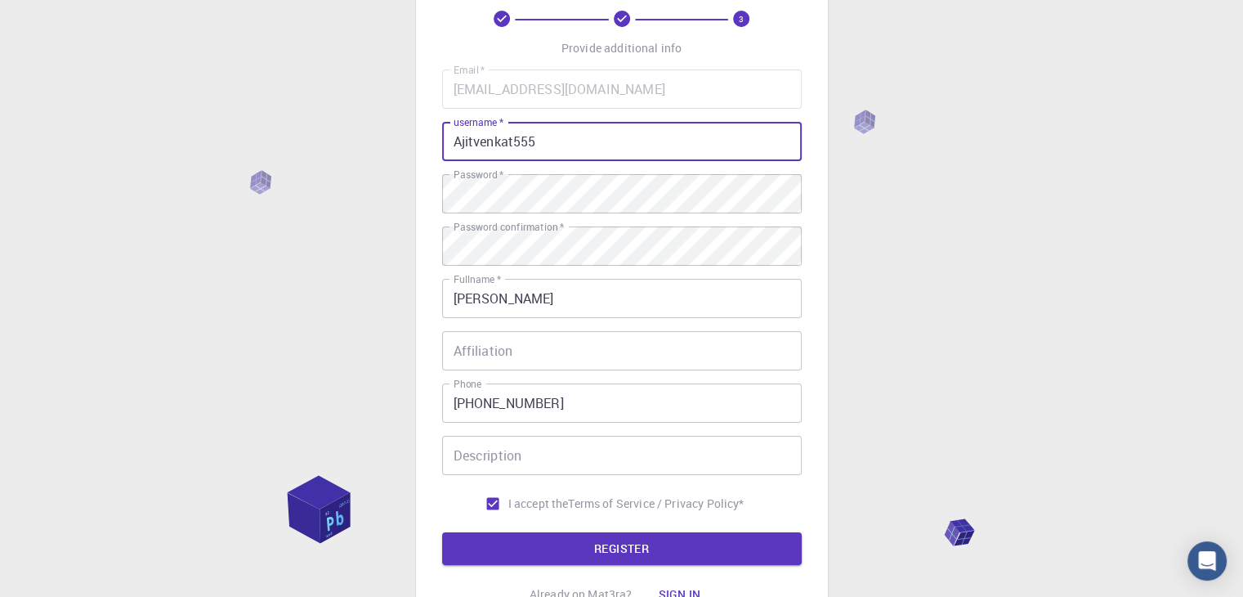
scroll to position [235, 0]
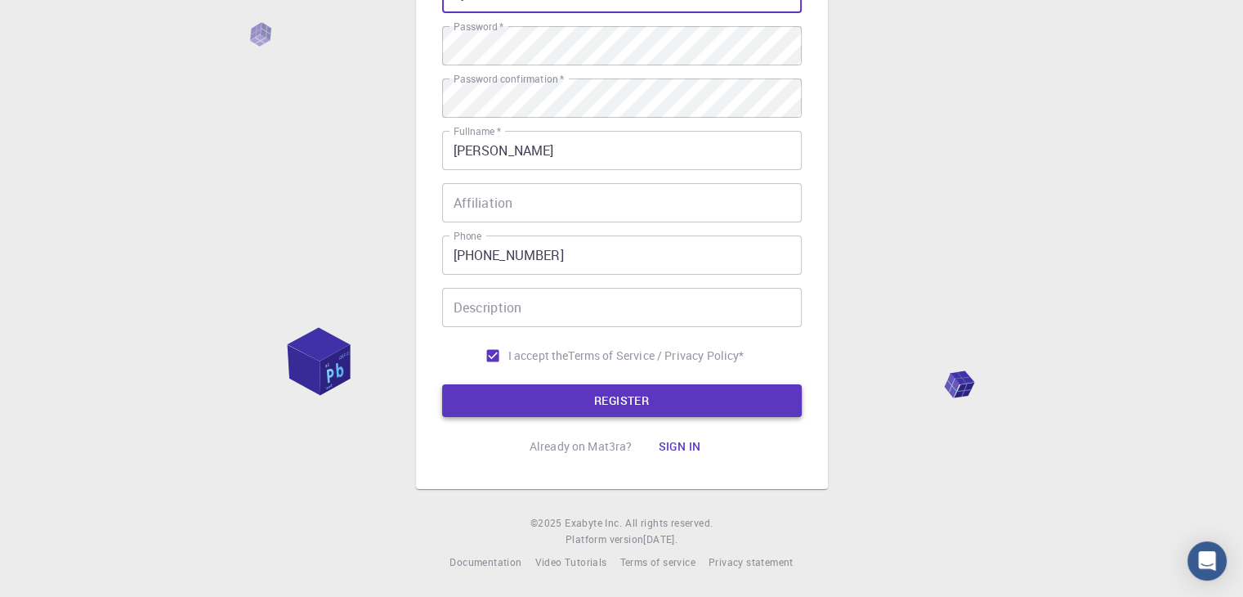
click at [626, 408] on button "REGISTER" at bounding box center [622, 400] width 360 height 33
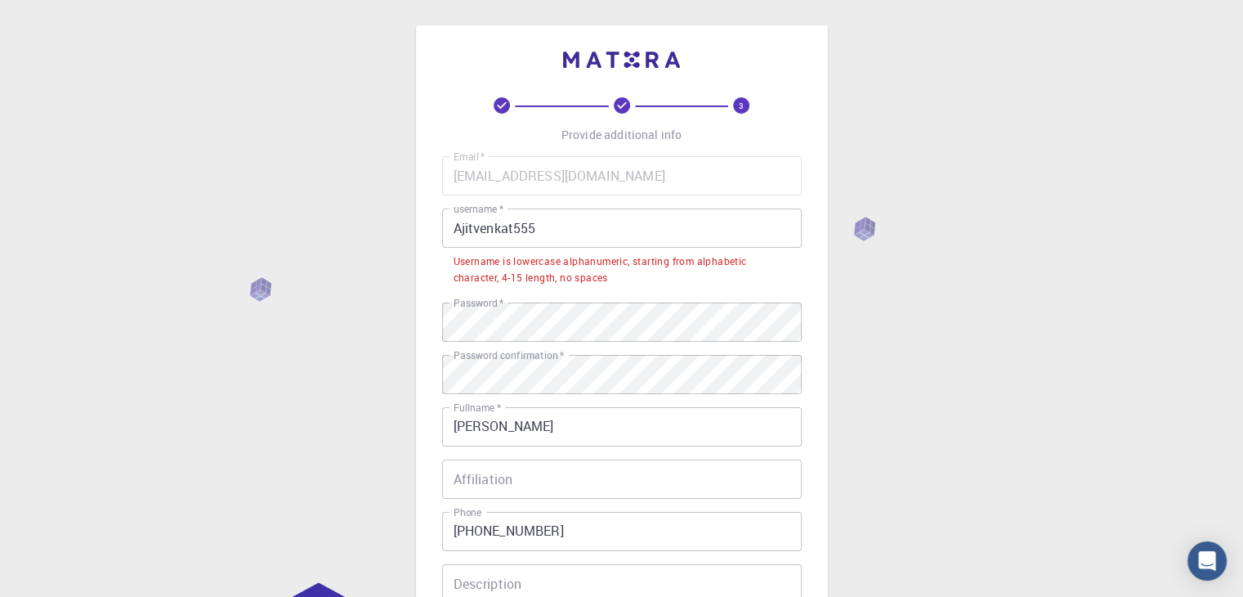
scroll to position [0, 0]
click at [531, 226] on input "Ajitvenkat555" at bounding box center [622, 228] width 360 height 39
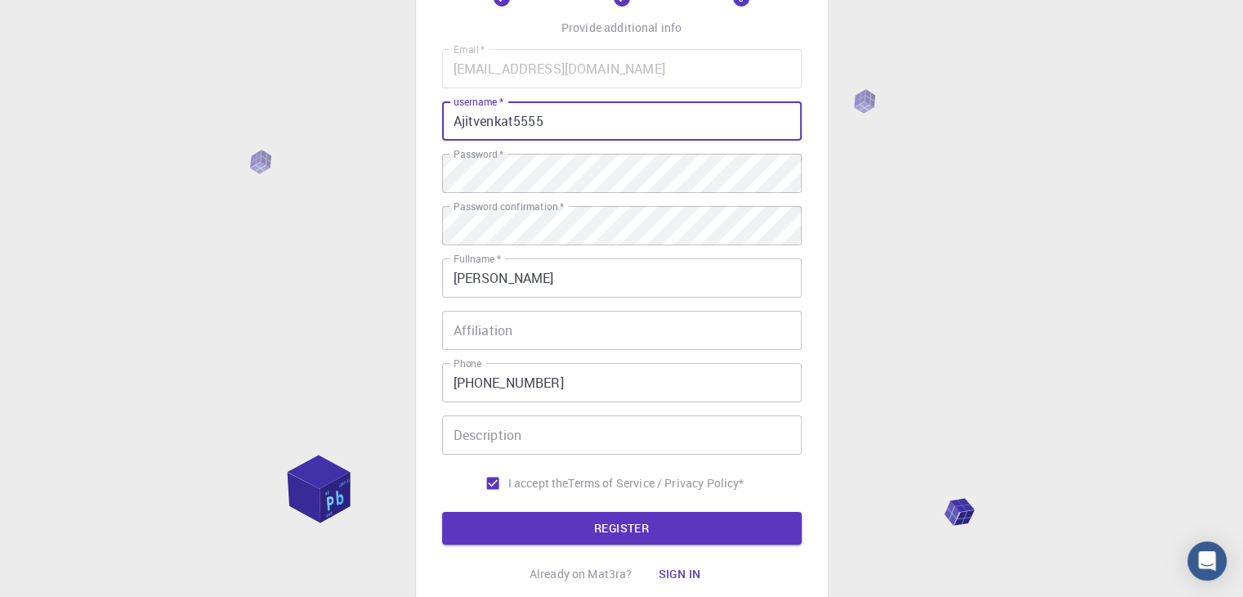
scroll to position [235, 0]
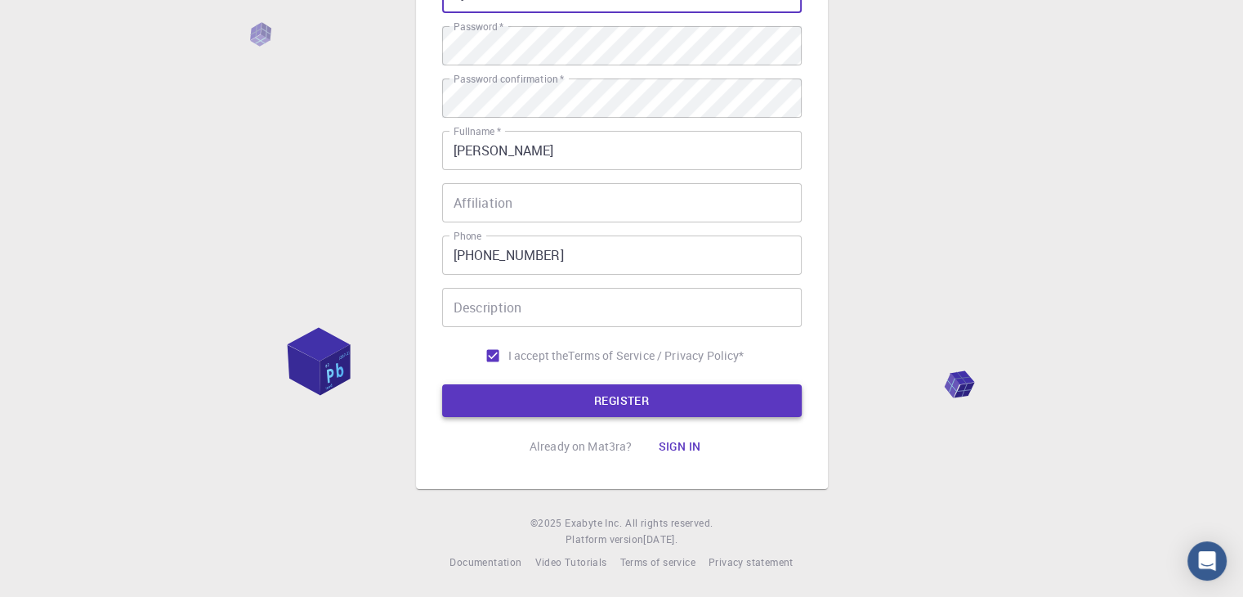
click at [643, 396] on button "REGISTER" at bounding box center [622, 400] width 360 height 33
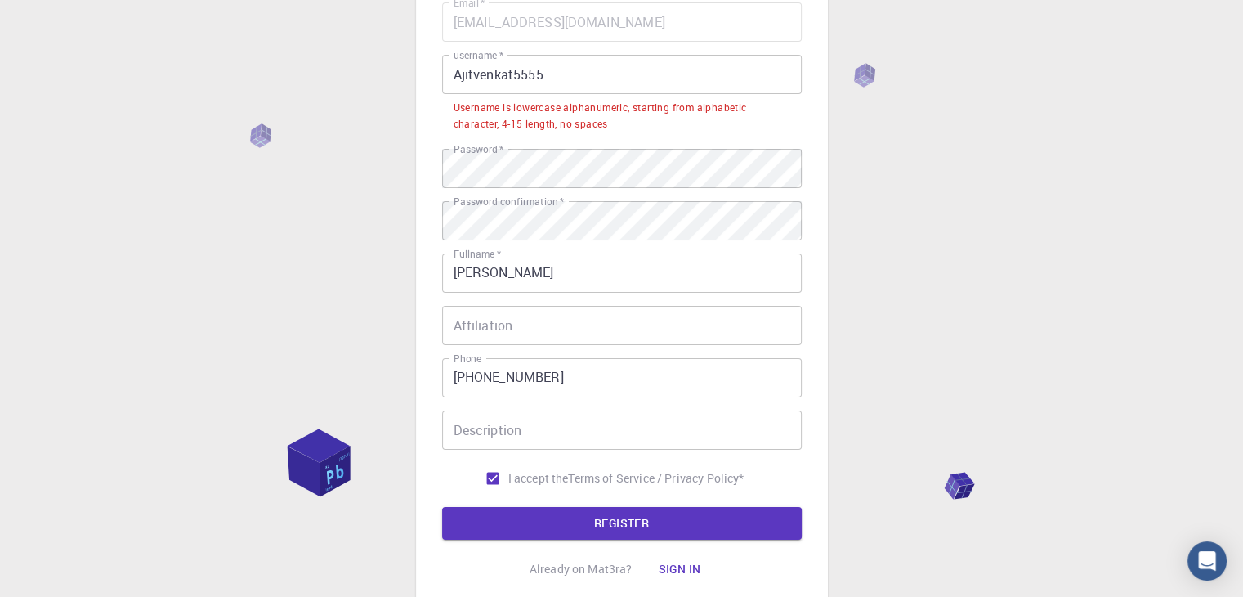
scroll to position [154, 0]
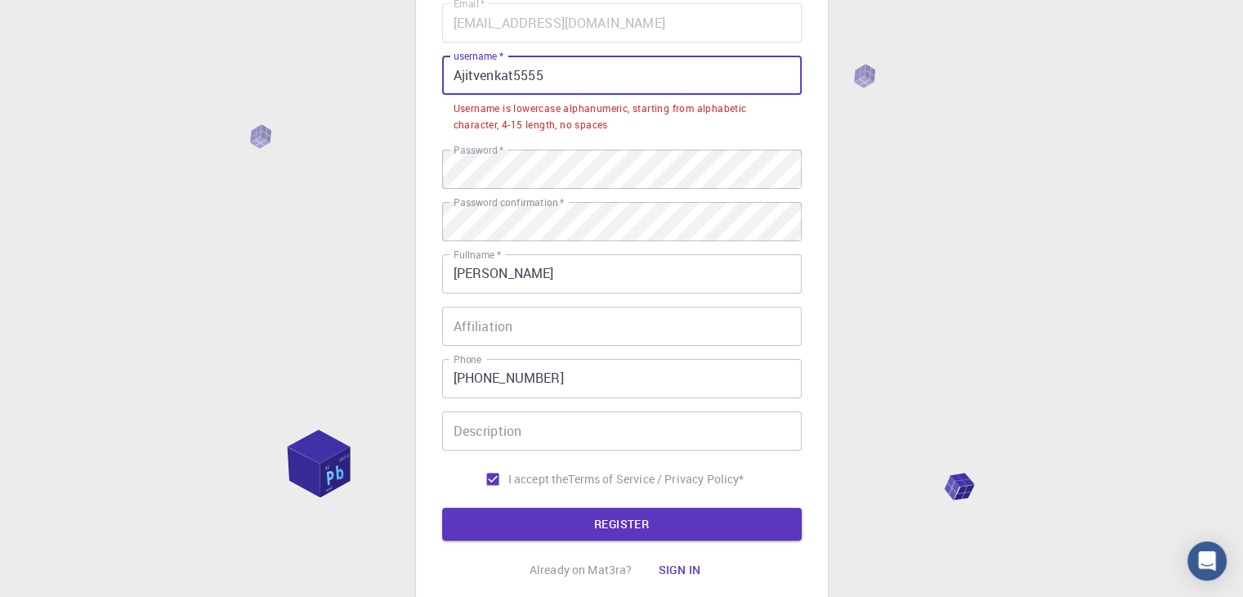
click at [461, 75] on input "Ajitvenkat5555" at bounding box center [622, 75] width 360 height 39
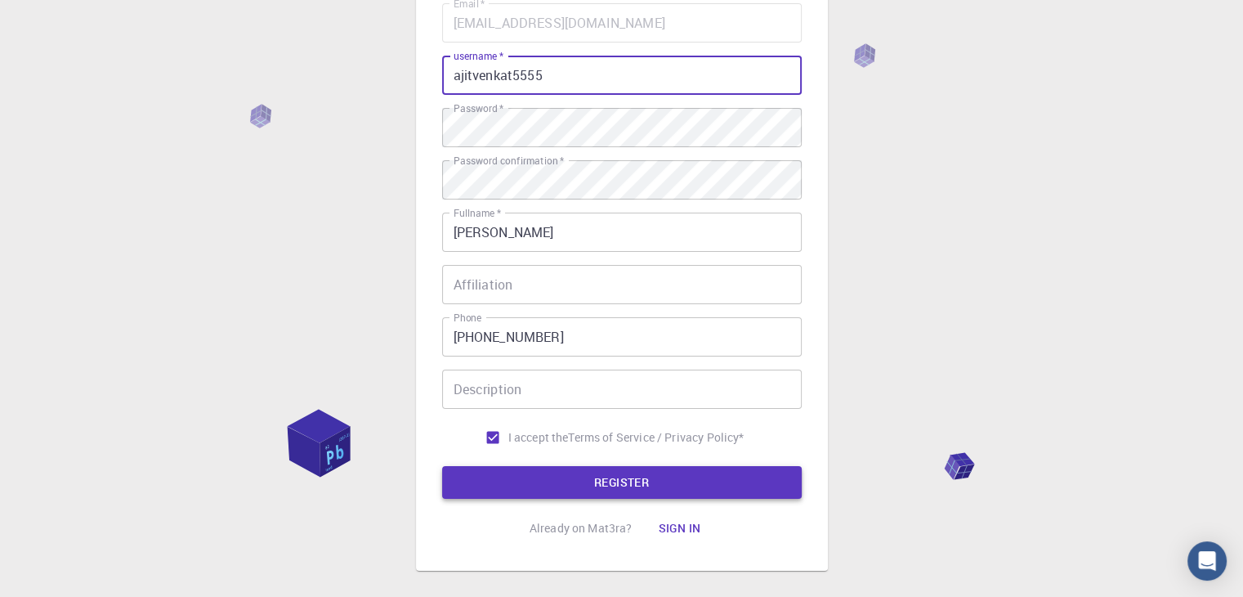
type input "ajitvenkat5555"
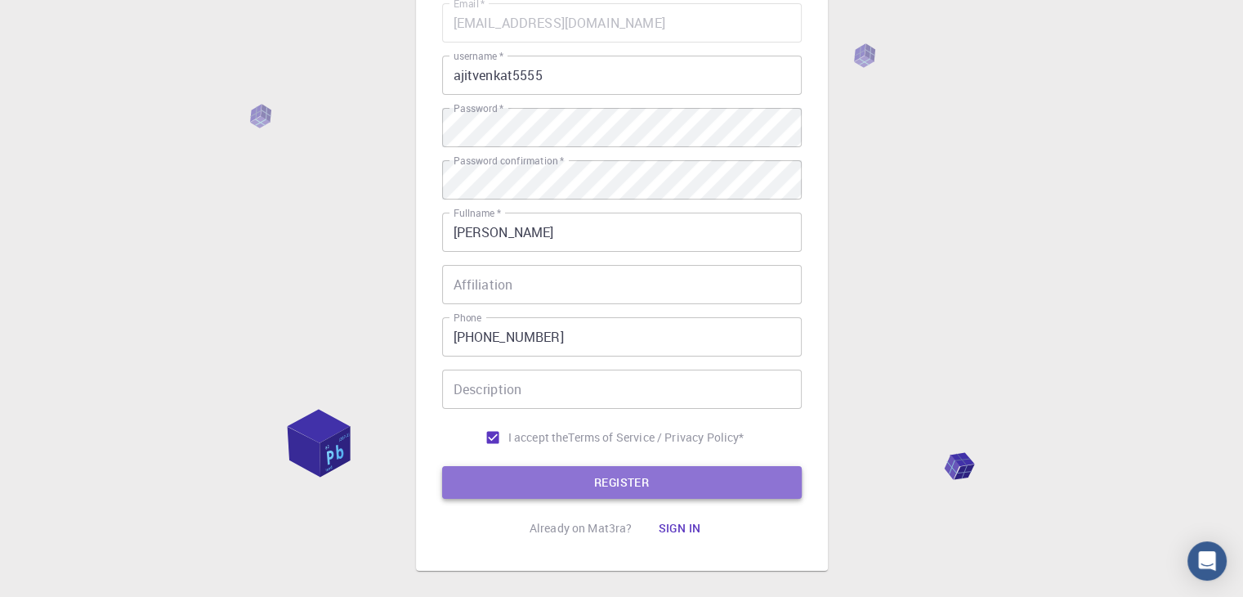
click at [635, 478] on button "REGISTER" at bounding box center [622, 482] width 360 height 33
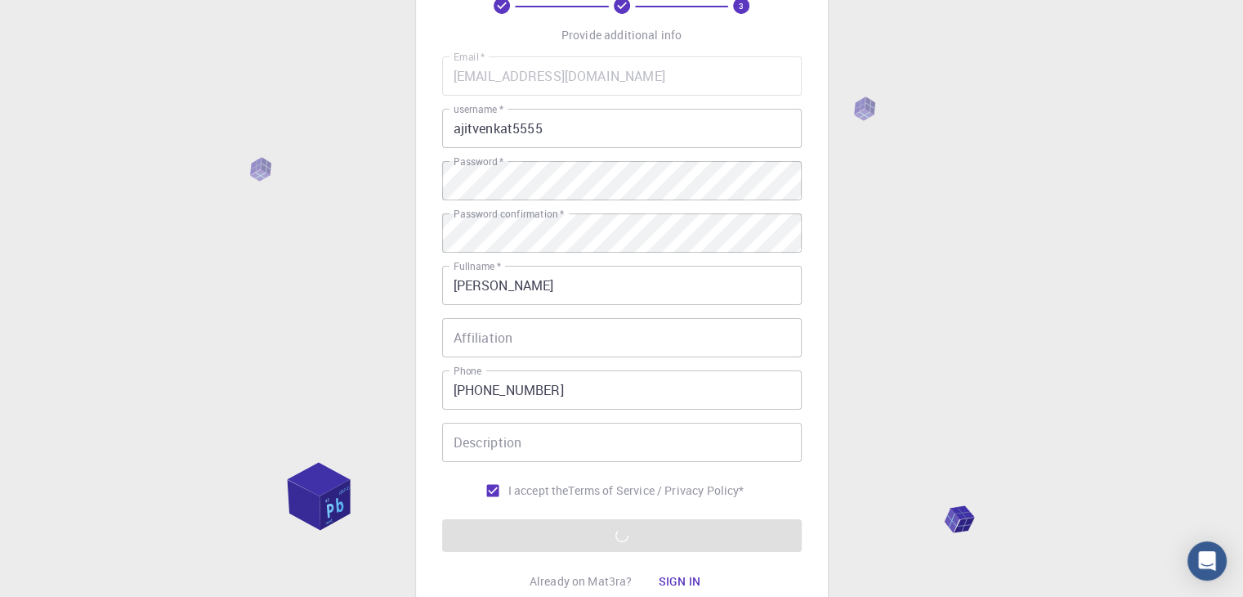
scroll to position [235, 0]
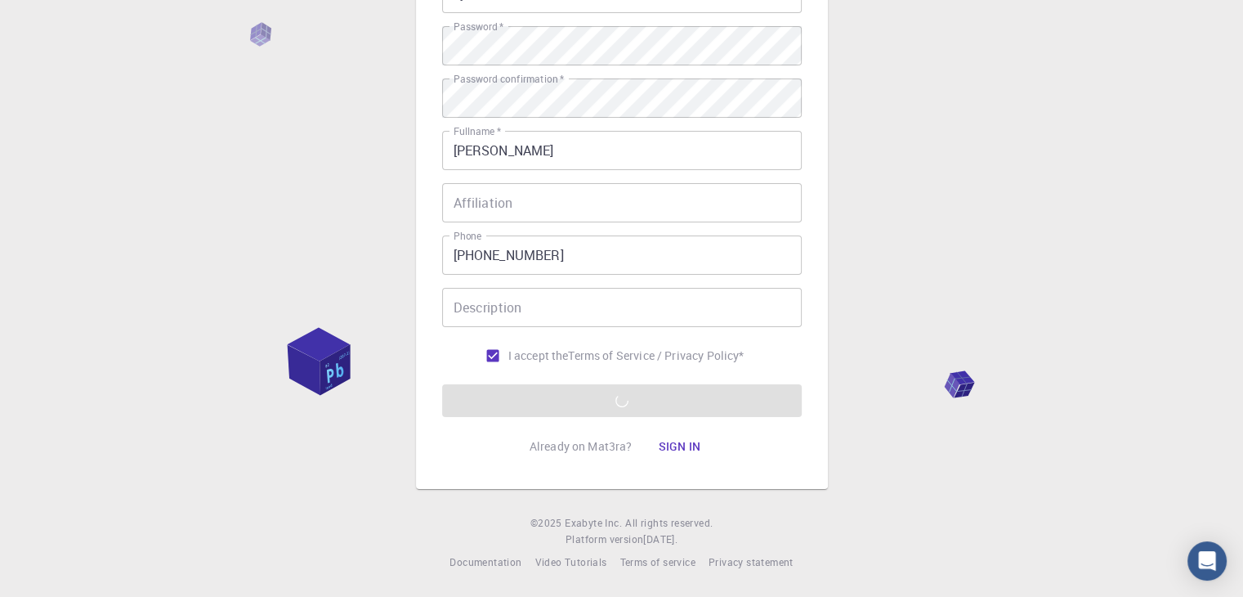
click at [649, 402] on form "Email   * ajitvnkt04@gmail.com Email   * username   * ajitvenkat5555 username  …" at bounding box center [622, 169] width 360 height 495
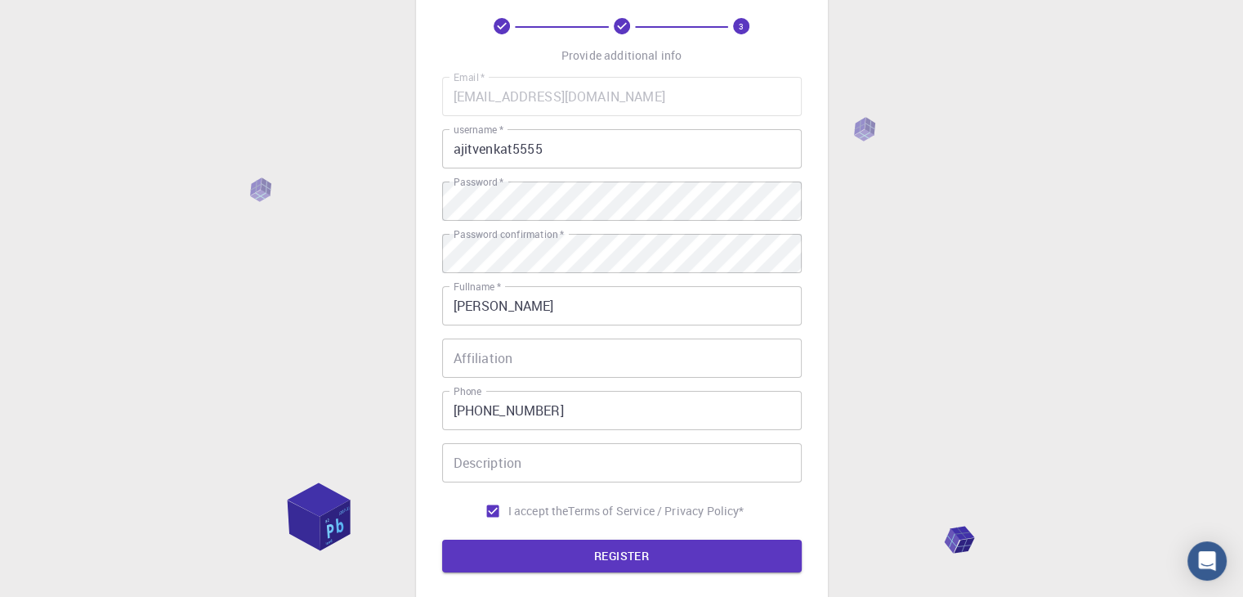
scroll to position [72, 0]
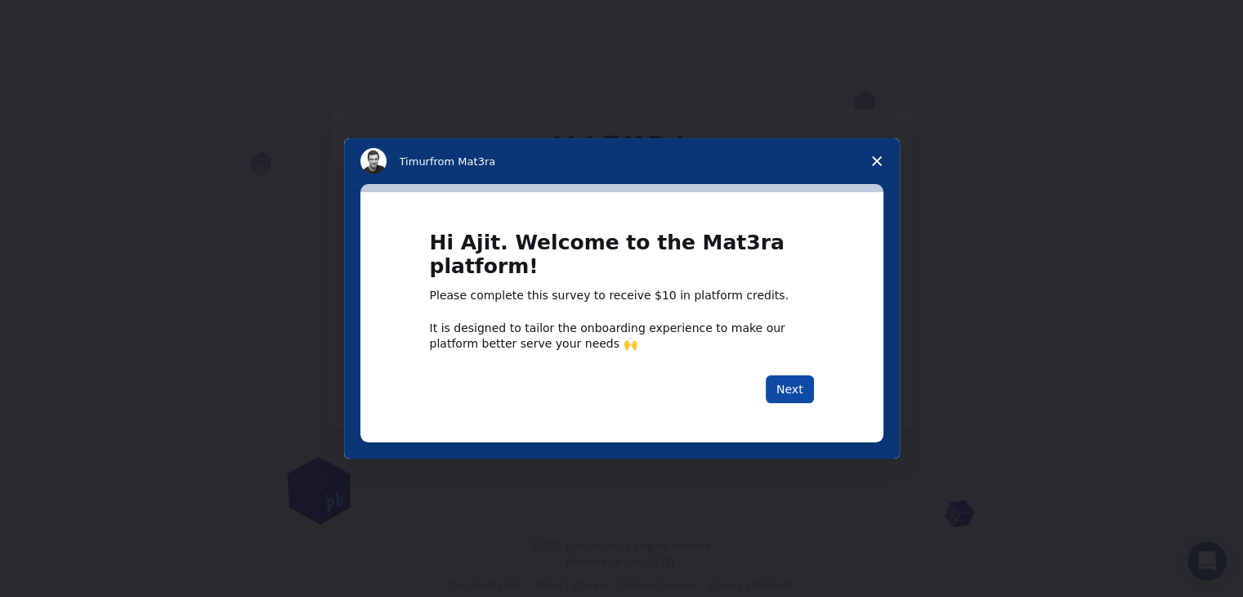
click at [806, 388] on button "Next" at bounding box center [790, 389] width 48 height 28
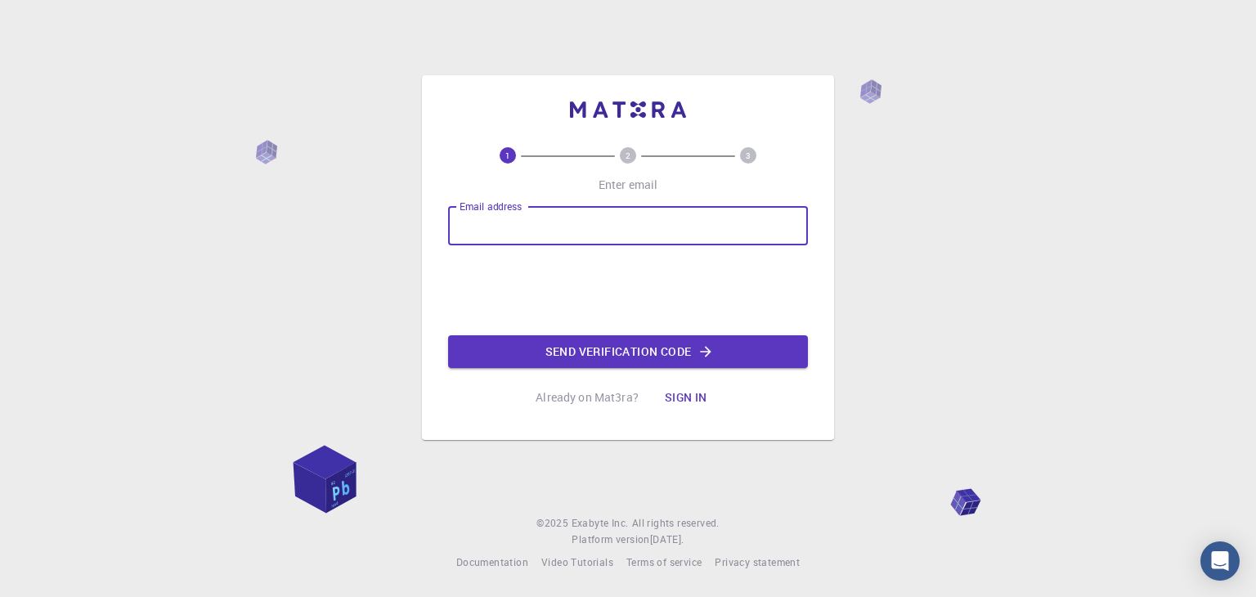
click at [557, 223] on input "Email address" at bounding box center [628, 225] width 360 height 39
